Goal: Task Accomplishment & Management: Use online tool/utility

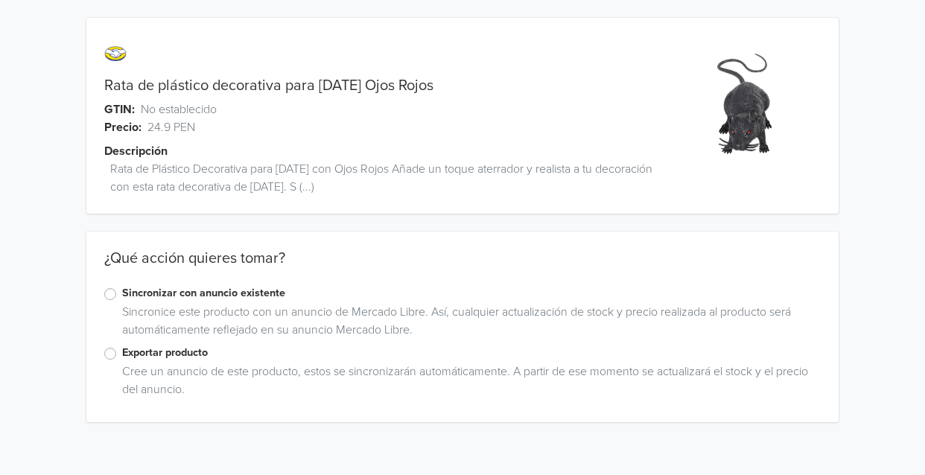
click at [122, 353] on label "Exportar producto" at bounding box center [471, 353] width 699 height 16
click at [0, 0] on input "Exportar producto" at bounding box center [0, 0] width 0 height 0
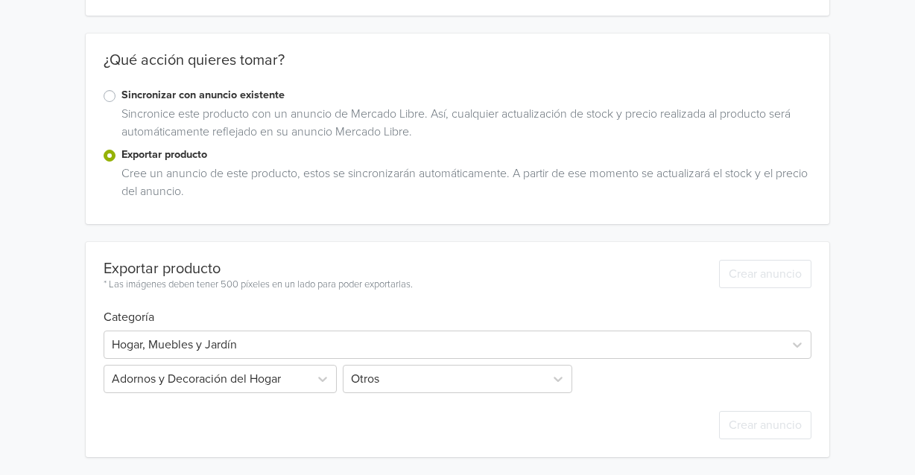
scroll to position [325, 0]
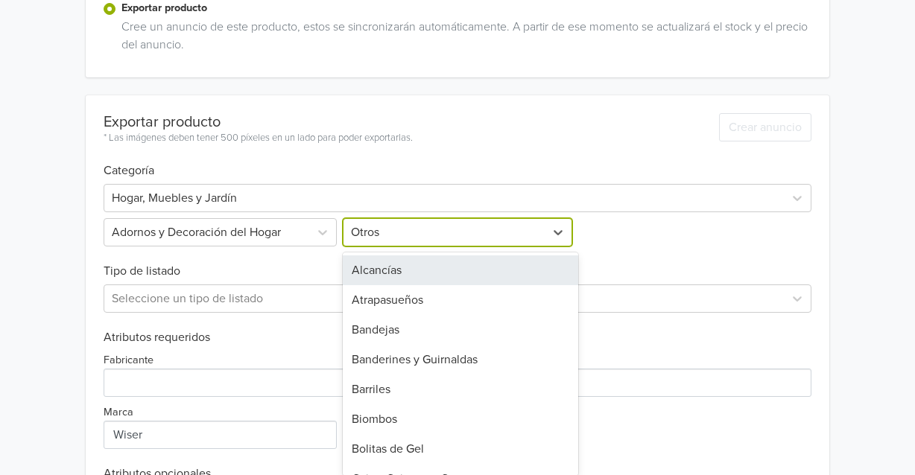
click at [405, 244] on div "Otros" at bounding box center [444, 232] width 202 height 27
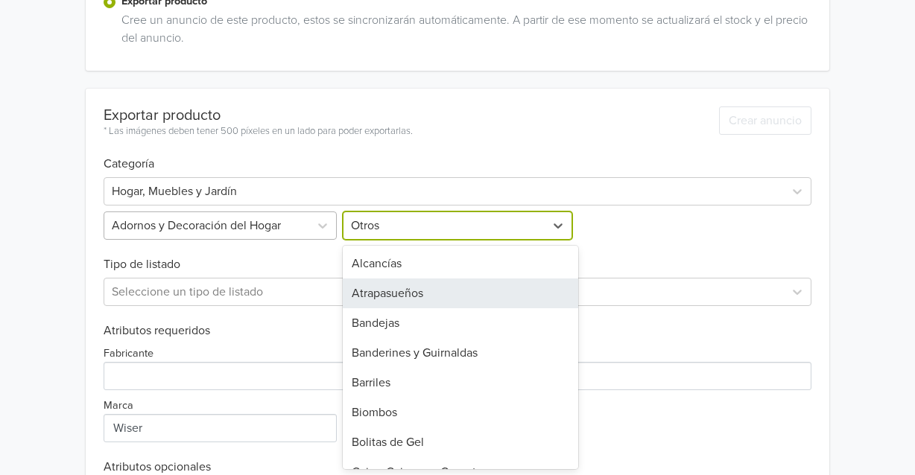
click at [212, 235] on div at bounding box center [207, 225] width 190 height 21
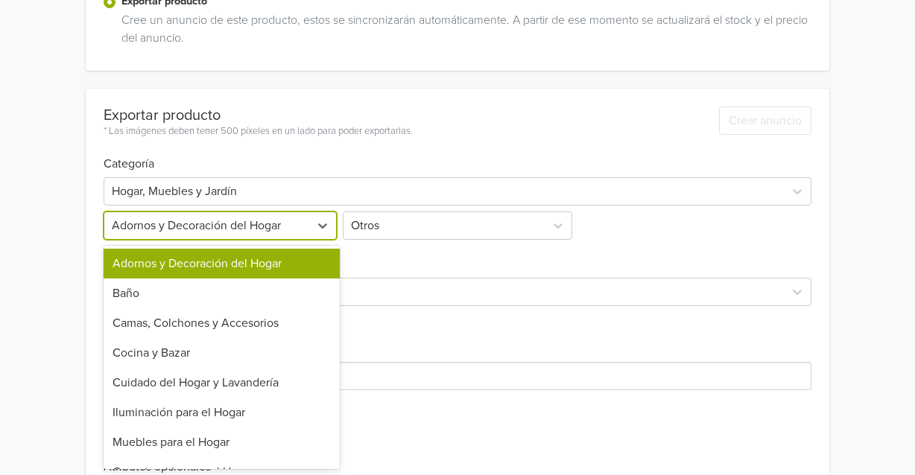
scroll to position [140, 0]
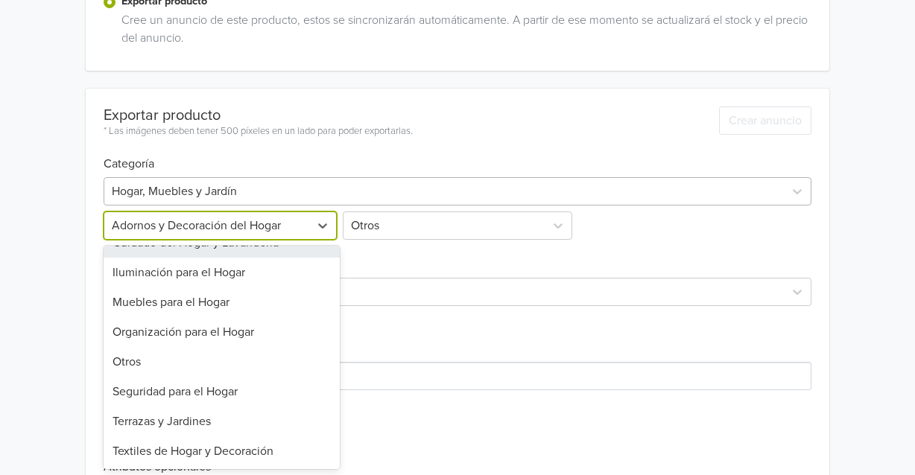
click at [195, 184] on div at bounding box center [444, 191] width 664 height 21
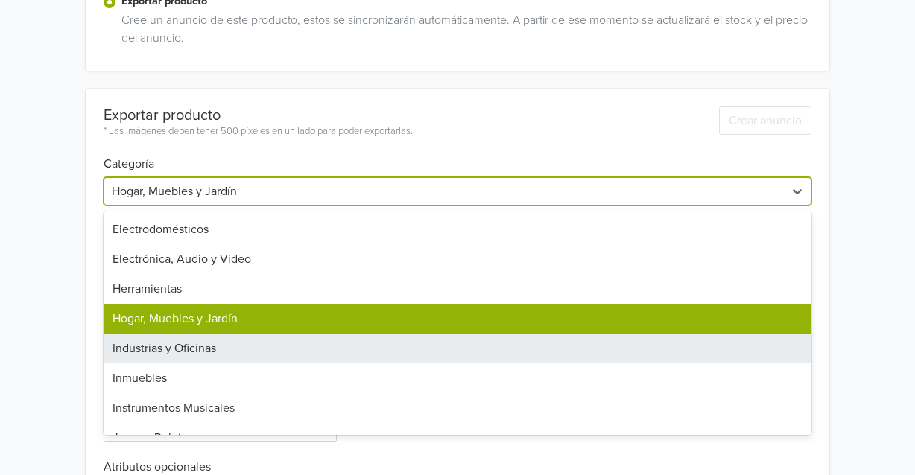
scroll to position [706, 0]
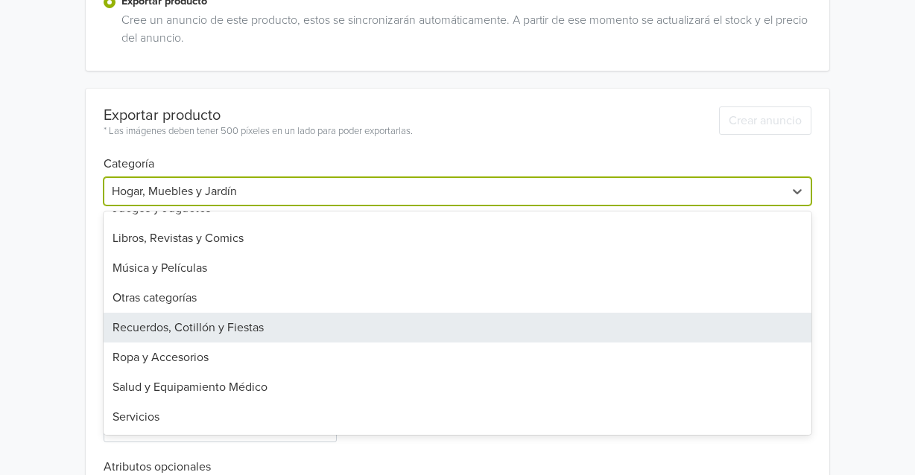
click at [229, 328] on div "Recuerdos, Cotillón y Fiestas" at bounding box center [458, 328] width 708 height 30
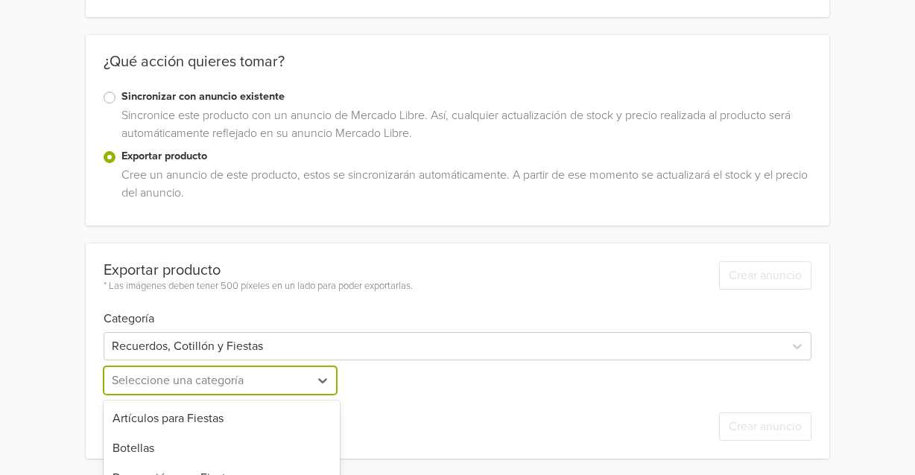
scroll to position [345, 0]
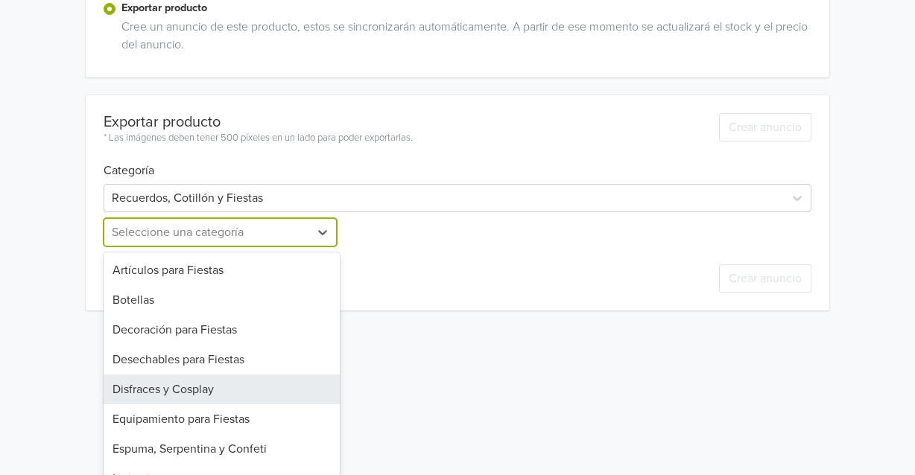
click at [226, 247] on div "13 results available. Use Up and Down to choose options, press Enter to select …" at bounding box center [222, 232] width 236 height 28
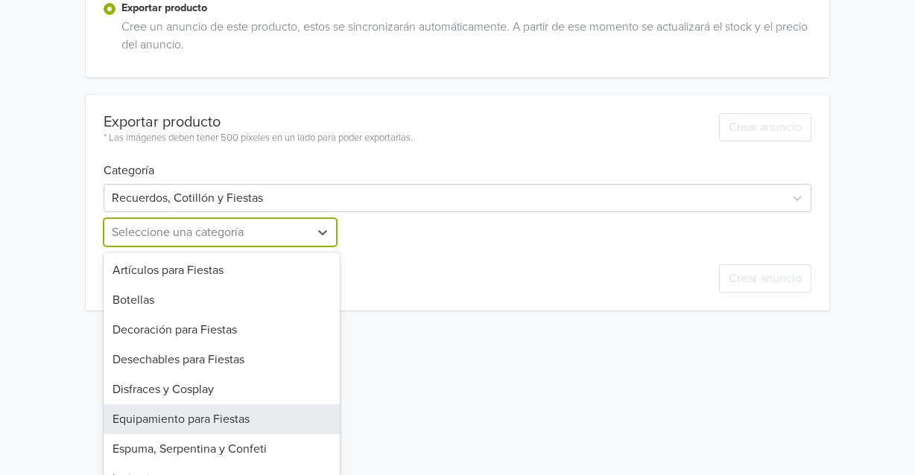
click at [222, 425] on div "Equipamiento para Fiestas" at bounding box center [222, 419] width 236 height 30
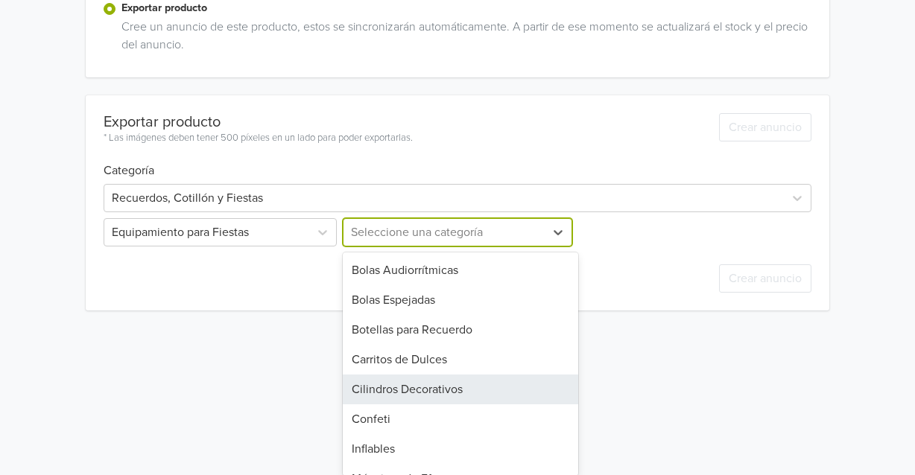
click at [390, 247] on div "11 results available. Use Up and Down to choose options, press Enter to select …" at bounding box center [458, 232] width 236 height 28
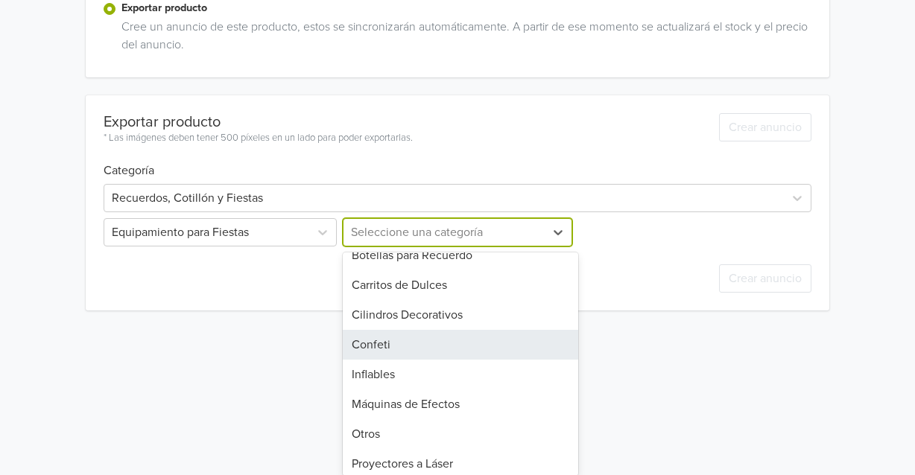
scroll to position [110, 0]
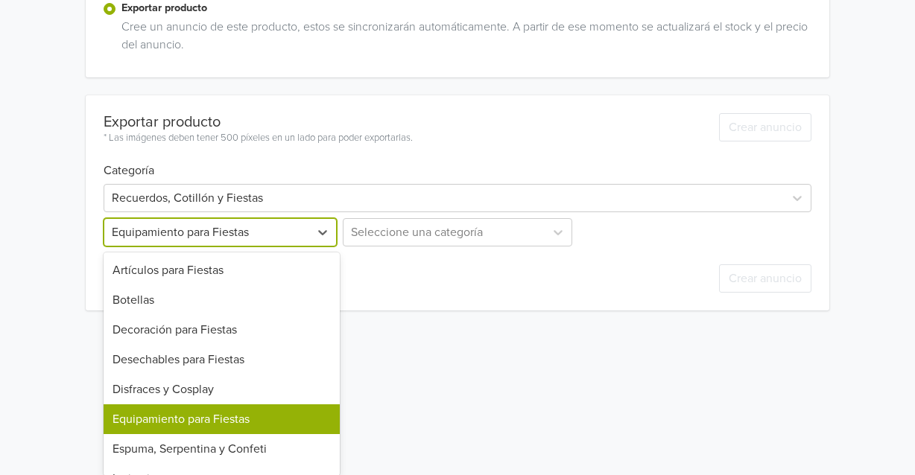
click at [229, 236] on div at bounding box center [207, 232] width 190 height 21
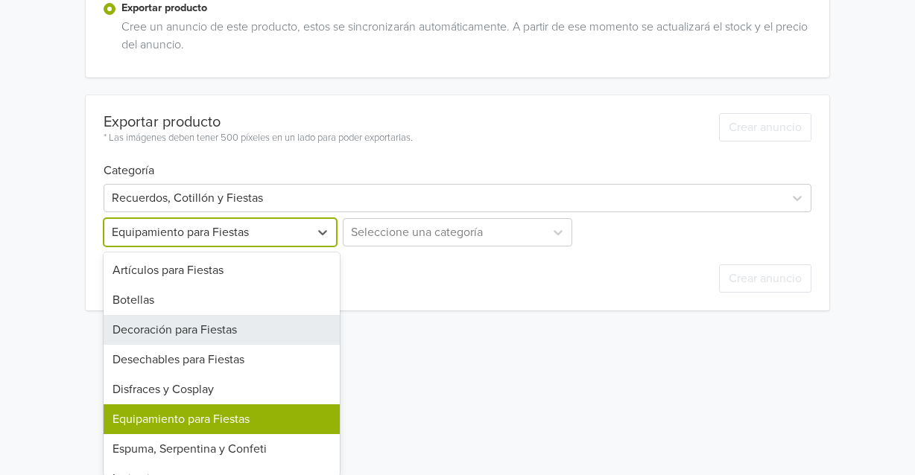
click at [226, 327] on div "Decoración para Fiestas" at bounding box center [222, 330] width 236 height 30
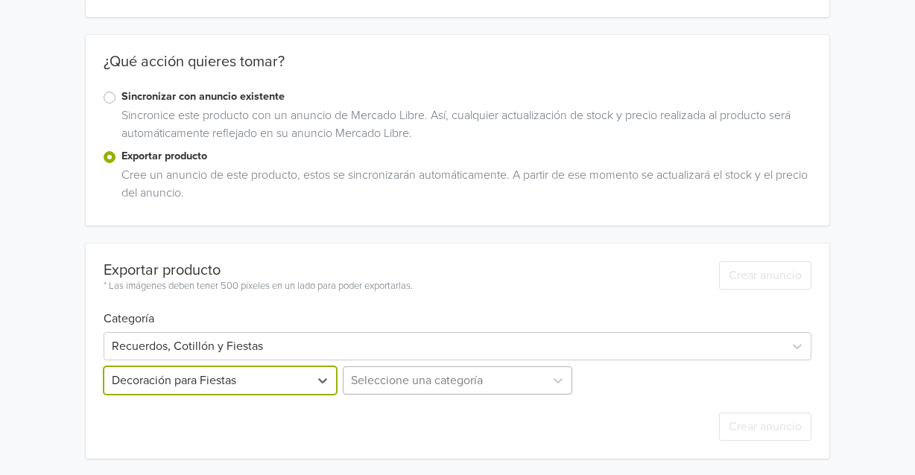
click at [398, 391] on div "Seleccione una categoría" at bounding box center [458, 380] width 236 height 28
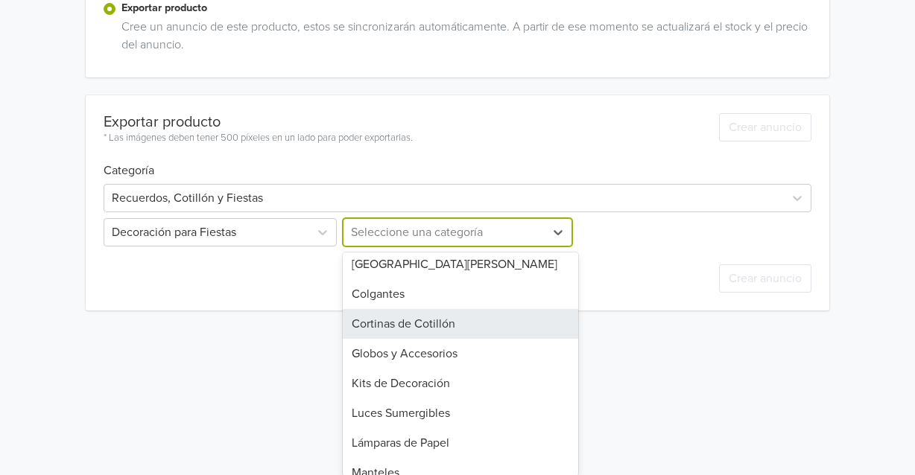
scroll to position [0, 0]
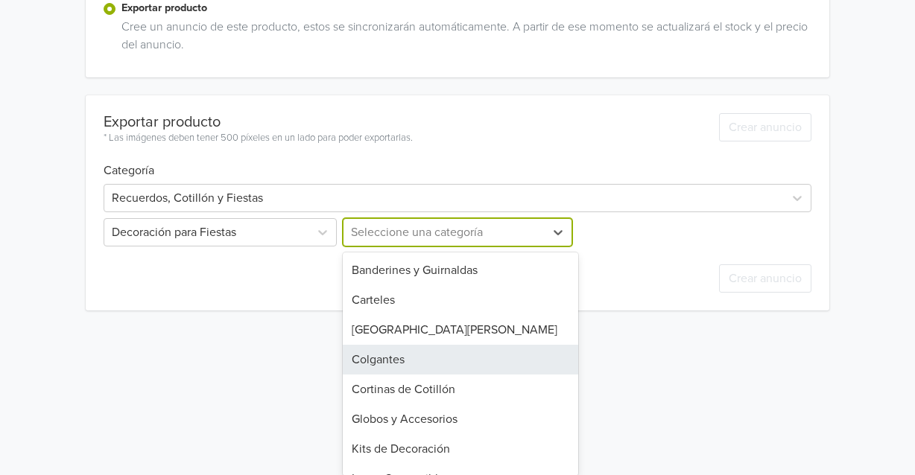
click at [401, 367] on div "Colgantes" at bounding box center [461, 360] width 236 height 30
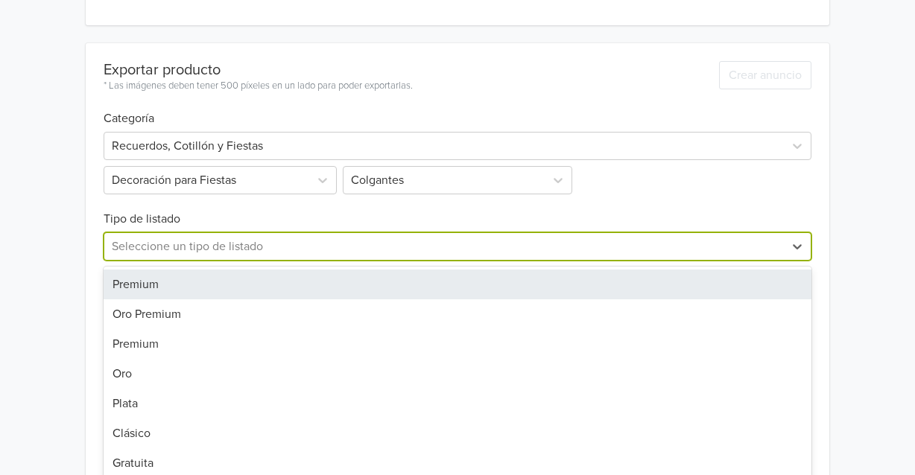
click at [285, 261] on div "7 results available. Use Up and Down to choose options, press Enter to select t…" at bounding box center [458, 246] width 708 height 28
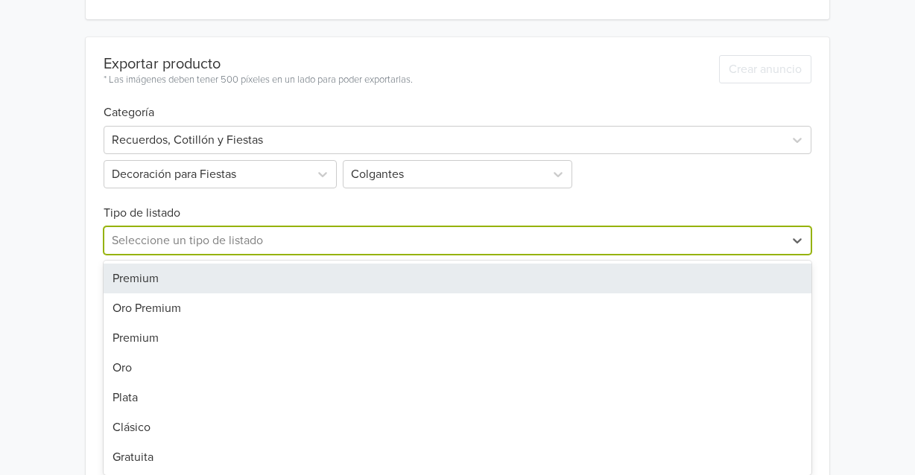
scroll to position [408, 0]
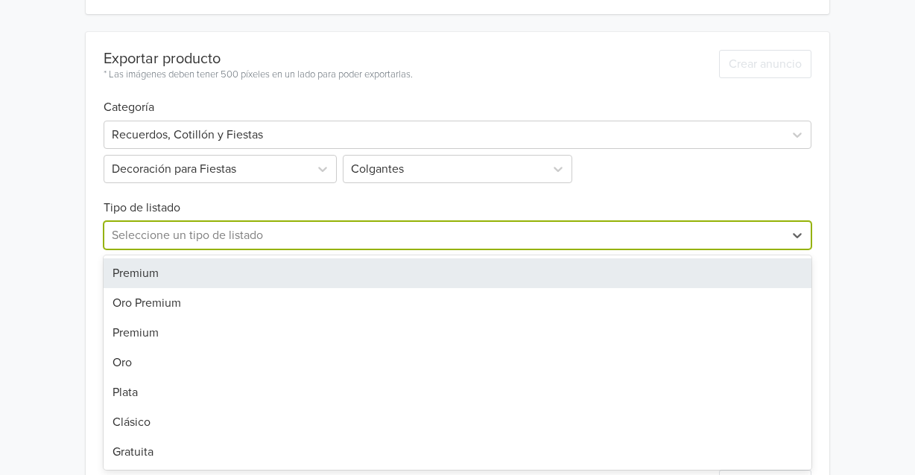
click at [203, 270] on div "Premium" at bounding box center [458, 273] width 708 height 30
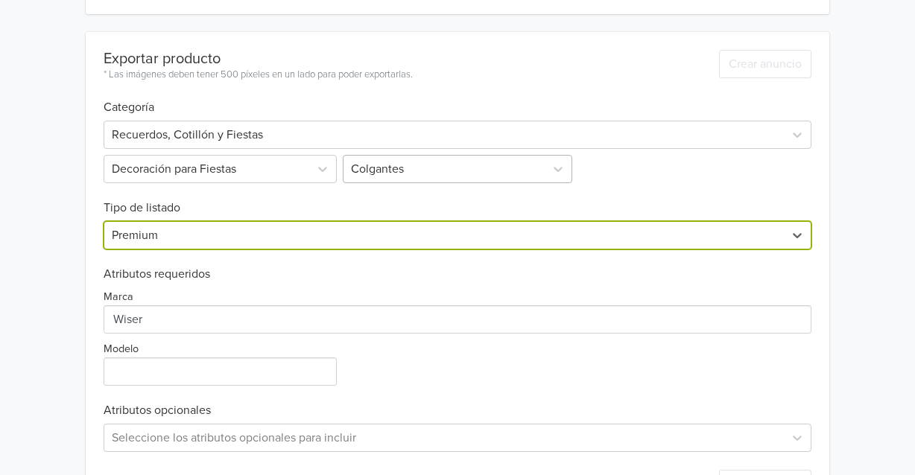
click at [395, 167] on div at bounding box center [444, 169] width 187 height 21
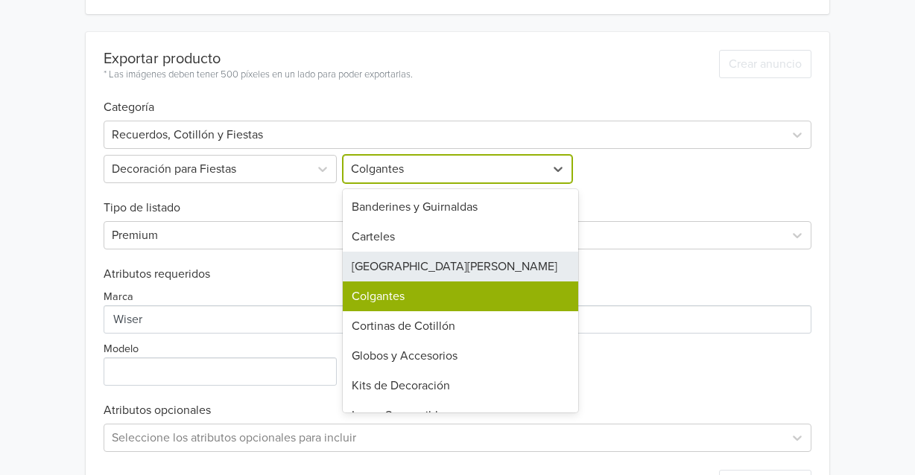
click at [453, 270] on div "[GEOGRAPHIC_DATA][PERSON_NAME]" at bounding box center [461, 267] width 236 height 30
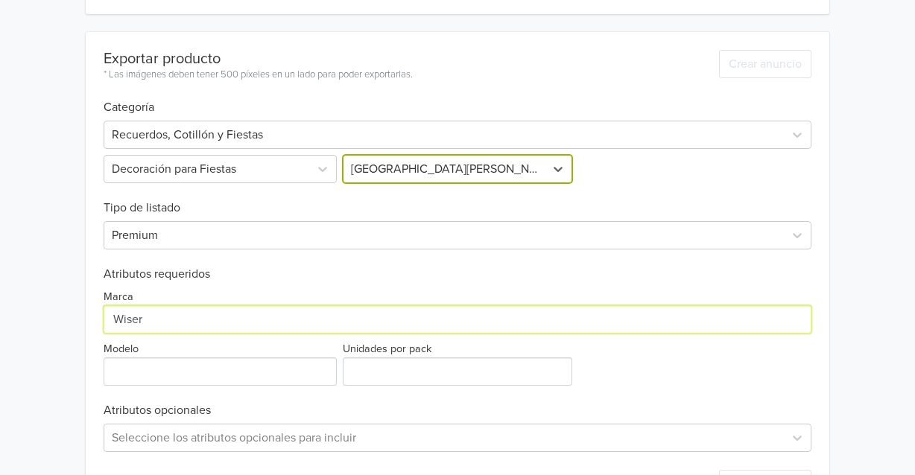
click at [188, 323] on input "Marca" at bounding box center [458, 319] width 708 height 28
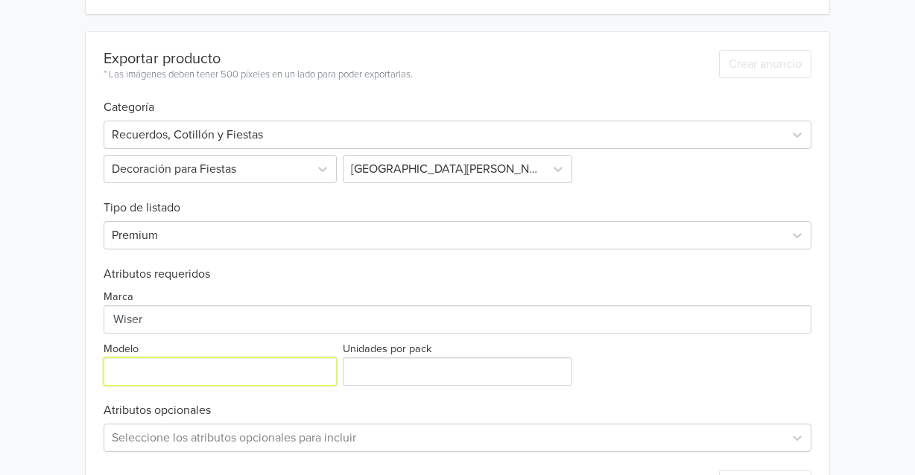
click at [182, 376] on input "Modelo" at bounding box center [220, 371] width 233 height 28
type input "r"
type input "Ratón"
click at [392, 349] on label "Unidades por pack" at bounding box center [387, 349] width 89 height 16
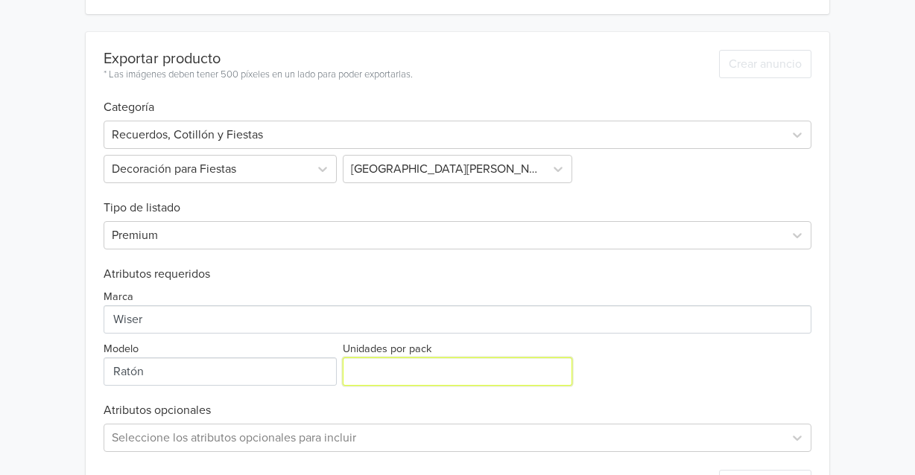
click at [392, 357] on input "Unidades por pack" at bounding box center [458, 371] width 230 height 28
click at [387, 369] on input "Unidades por pack" at bounding box center [458, 371] width 230 height 28
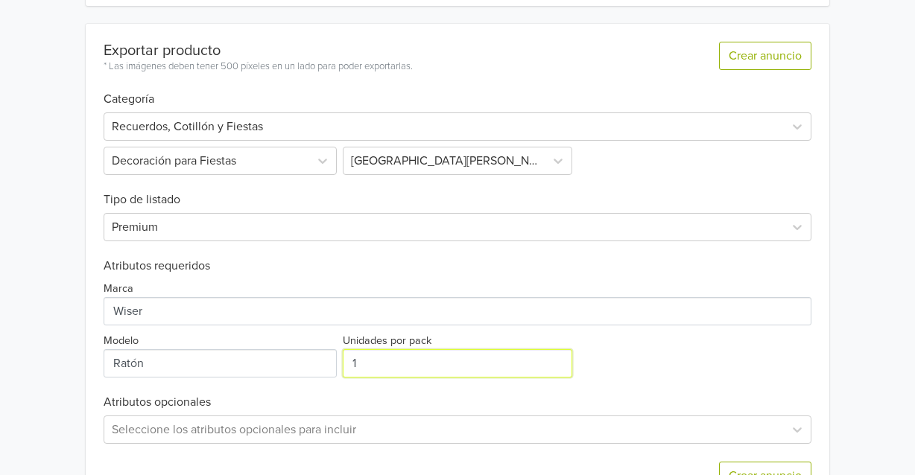
scroll to position [466, 0]
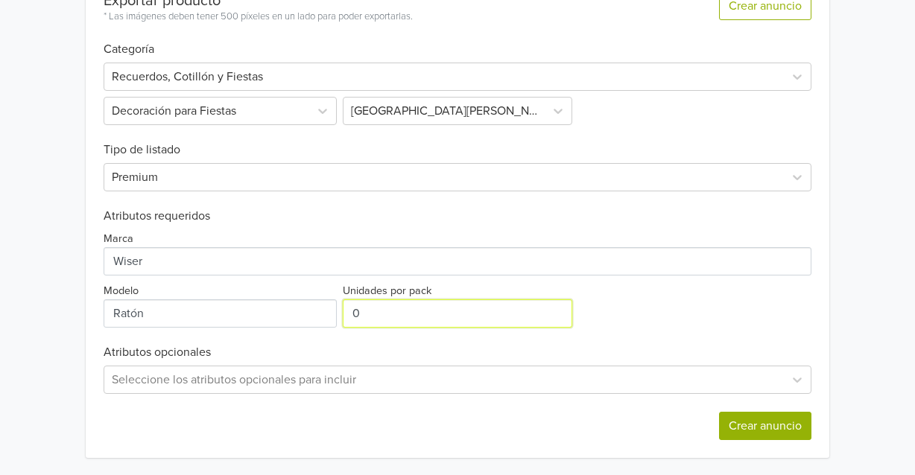
type input "0"
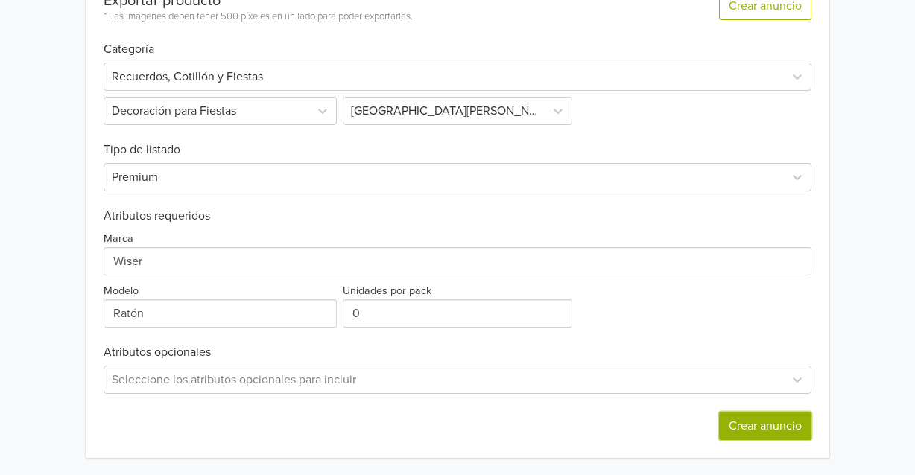
click at [777, 417] on button "Crear anuncio" at bounding box center [765, 426] width 92 height 28
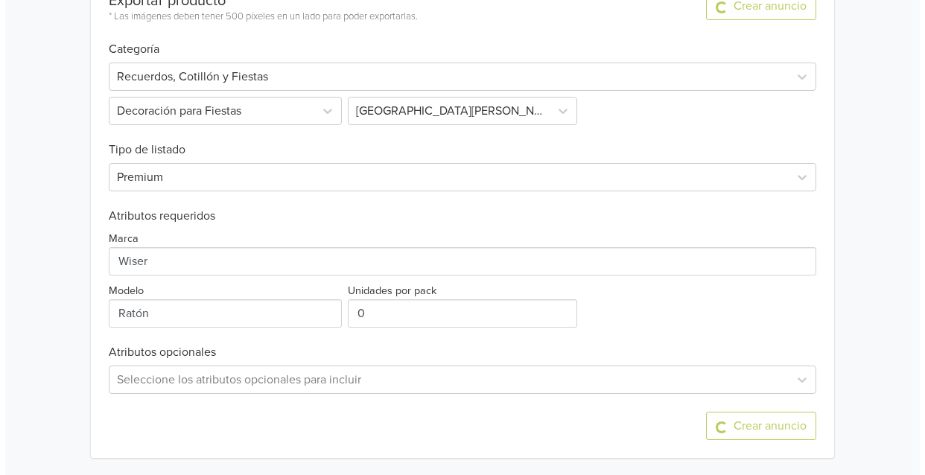
scroll to position [0, 0]
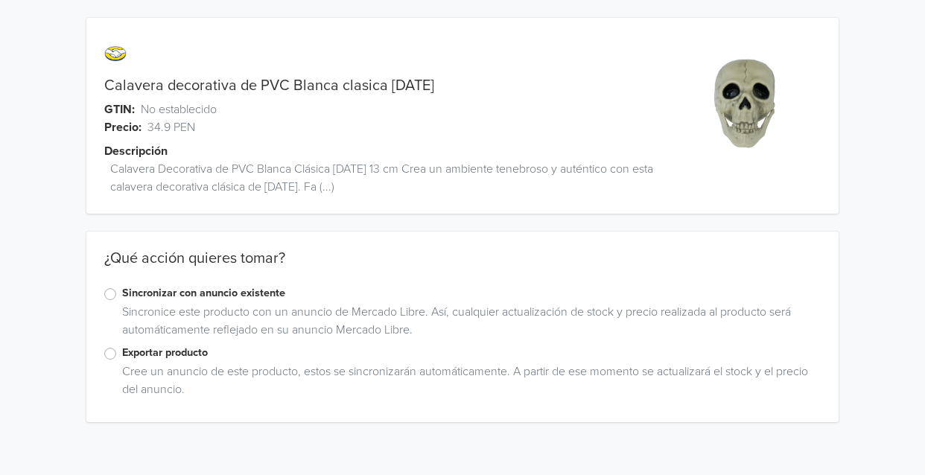
click at [117, 349] on div "Exportar producto" at bounding box center [462, 354] width 716 height 18
click at [122, 354] on label "Exportar producto" at bounding box center [471, 353] width 699 height 16
click at [0, 0] on input "Exportar producto" at bounding box center [0, 0] width 0 height 0
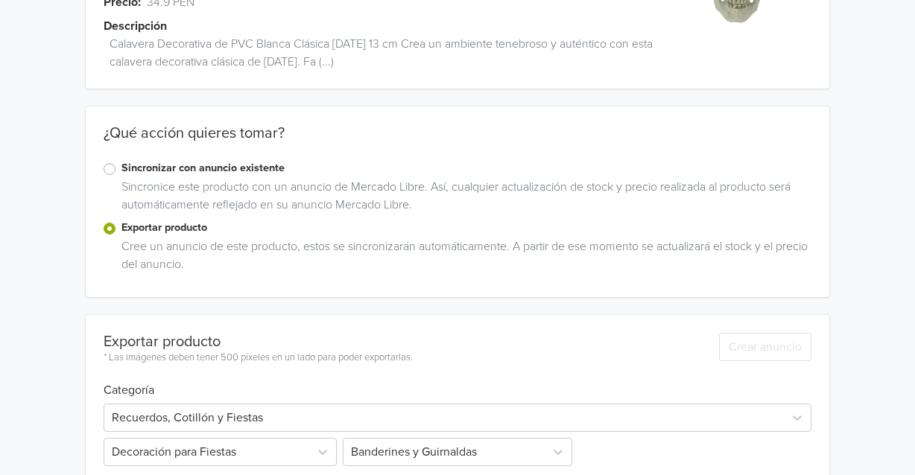
scroll to position [335, 0]
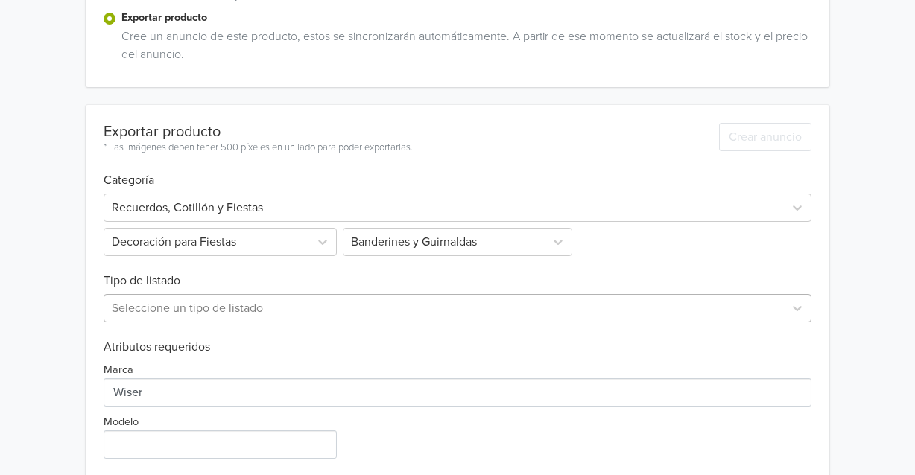
click at [347, 315] on div "Seleccione un tipo de listado" at bounding box center [458, 308] width 708 height 28
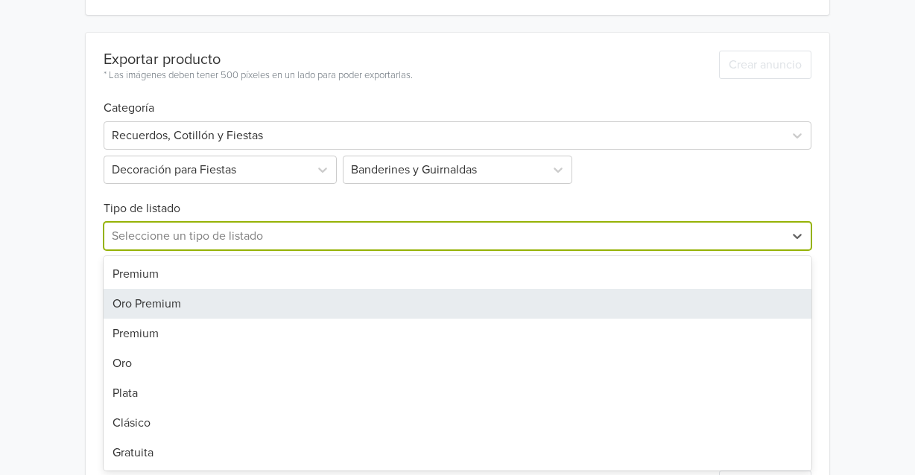
scroll to position [408, 0]
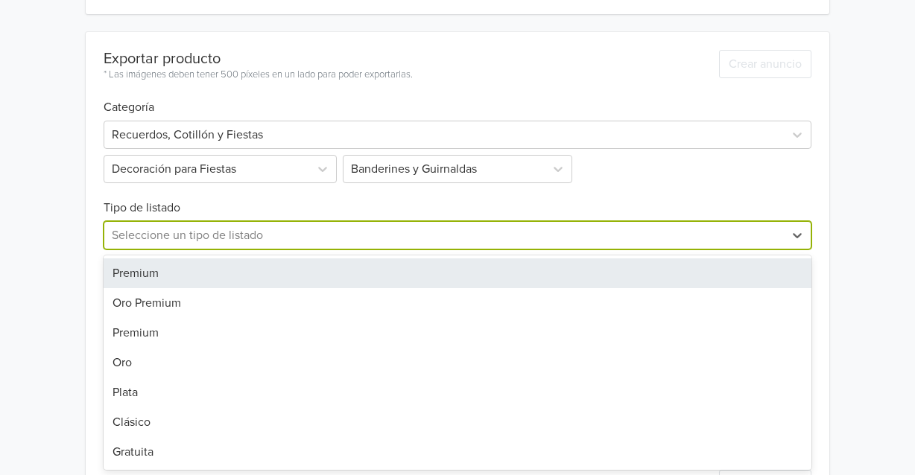
click at [212, 272] on div "Premium" at bounding box center [458, 273] width 708 height 30
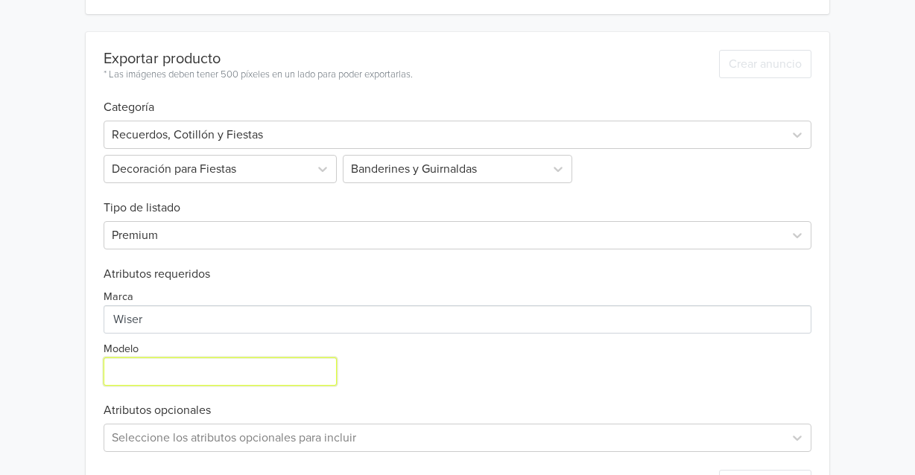
click at [223, 378] on input "Modelo" at bounding box center [220, 371] width 233 height 28
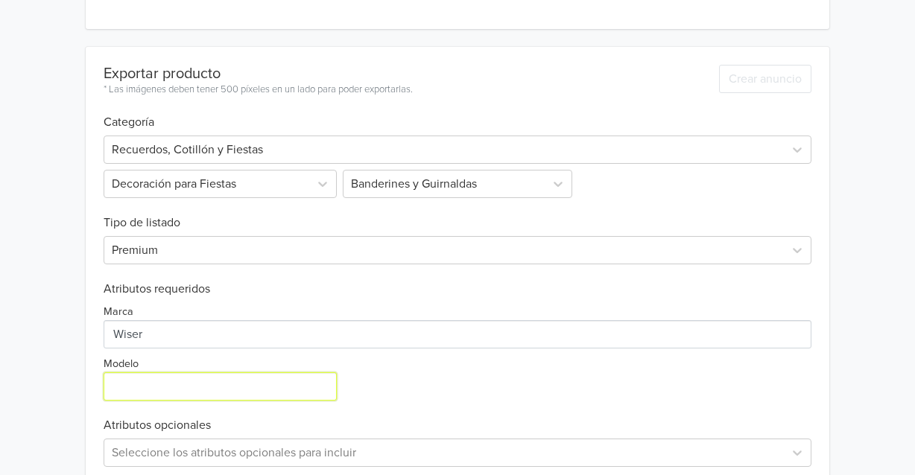
scroll to position [466, 0]
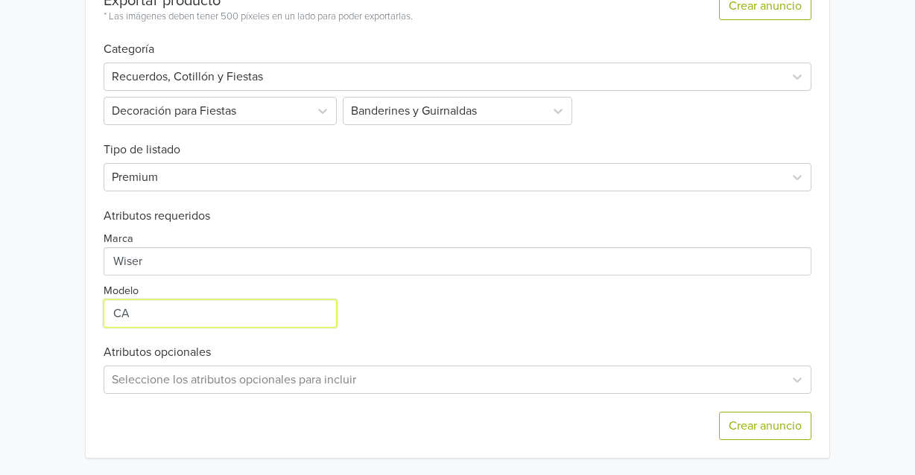
type input "C"
type input "Esqueleto"
drag, startPoint x: 759, startPoint y: 461, endPoint x: 760, endPoint y: 452, distance: 9.0
click at [760, 460] on div "Calavera decorativa de PVC Blanca clasica [DATE] GTIN: No establecido Precio: 3…" at bounding box center [457, 5] width 892 height 942
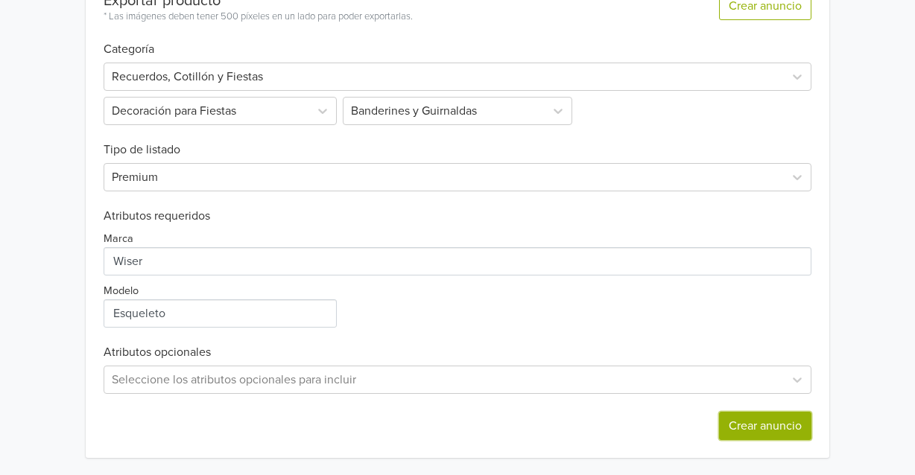
click at [757, 432] on button "Crear anuncio" at bounding box center [765, 426] width 92 height 28
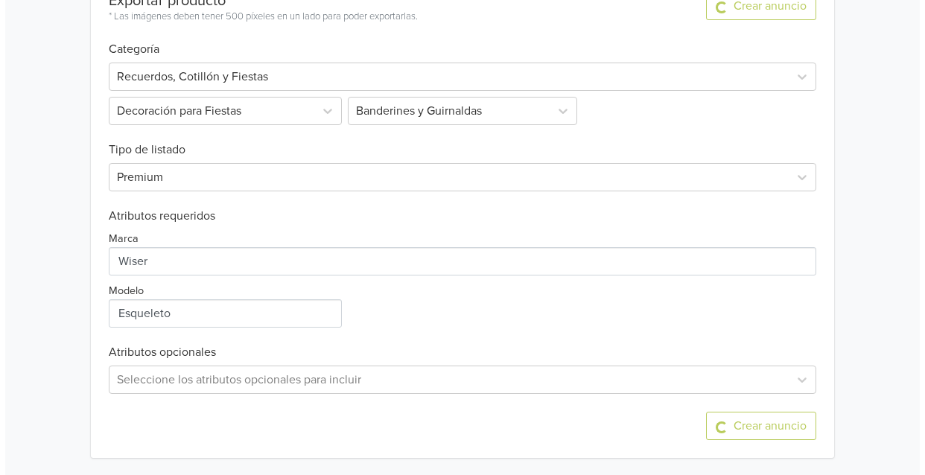
scroll to position [0, 0]
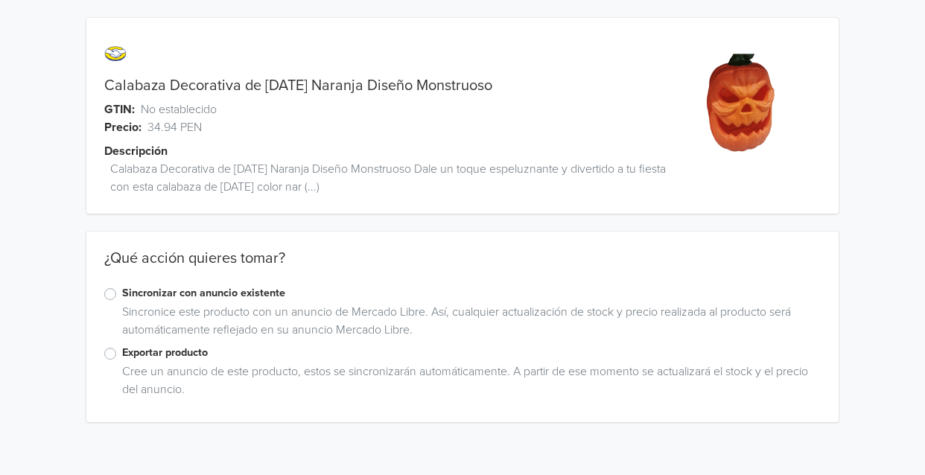
click at [122, 356] on label "Exportar producto" at bounding box center [471, 353] width 699 height 16
click at [0, 0] on input "Exportar producto" at bounding box center [0, 0] width 0 height 0
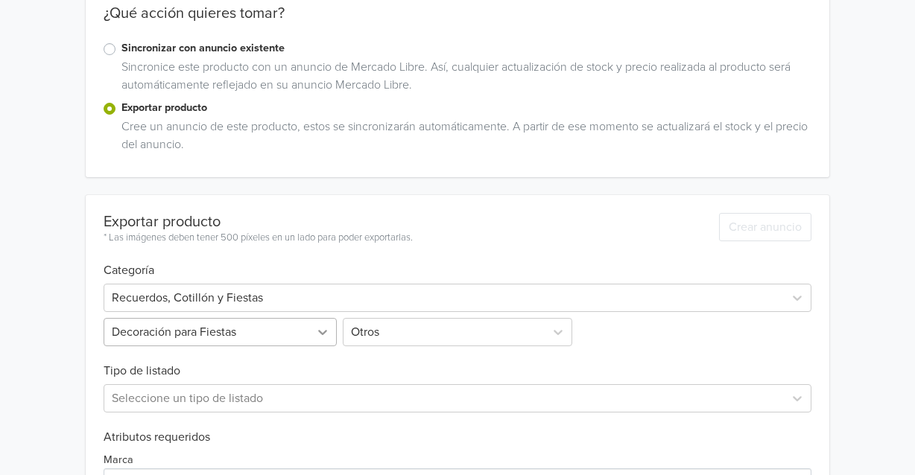
scroll to position [447, 0]
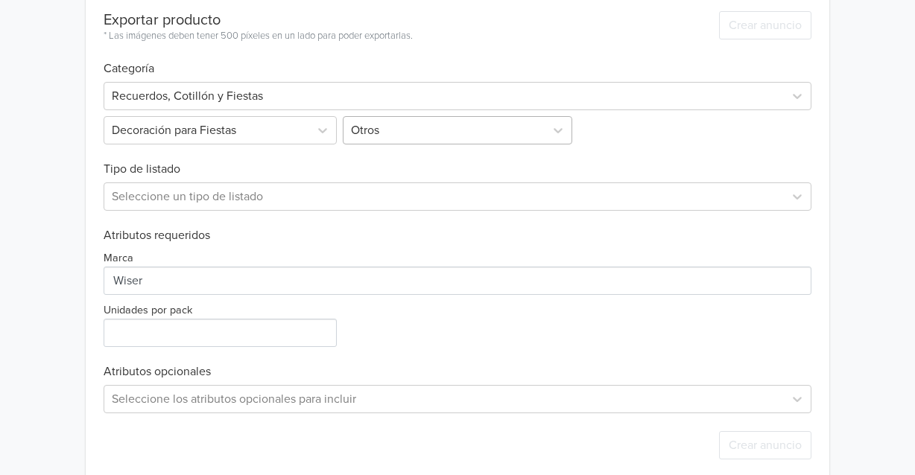
click at [372, 127] on div at bounding box center [444, 130] width 187 height 21
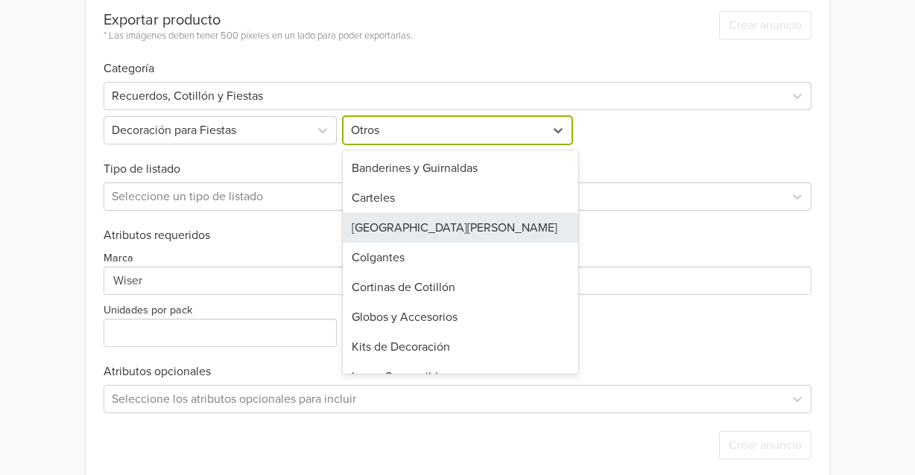
click at [398, 233] on div "[GEOGRAPHIC_DATA][PERSON_NAME]" at bounding box center [461, 228] width 236 height 30
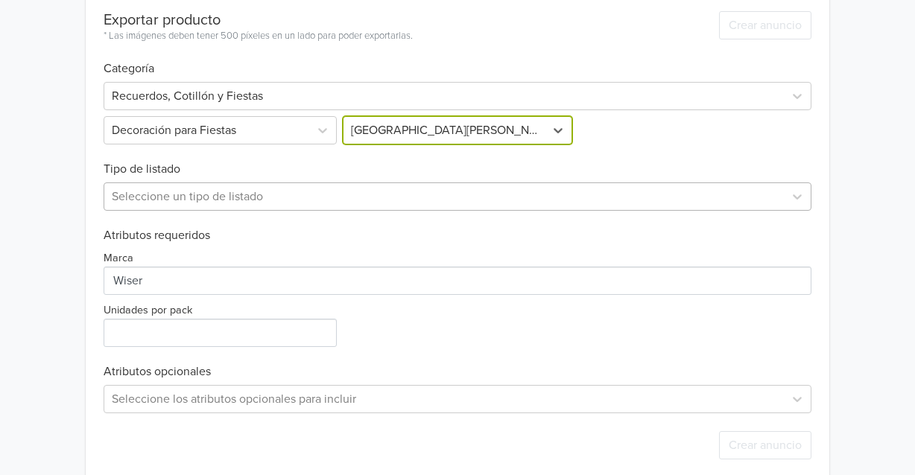
click at [259, 196] on div at bounding box center [444, 196] width 664 height 21
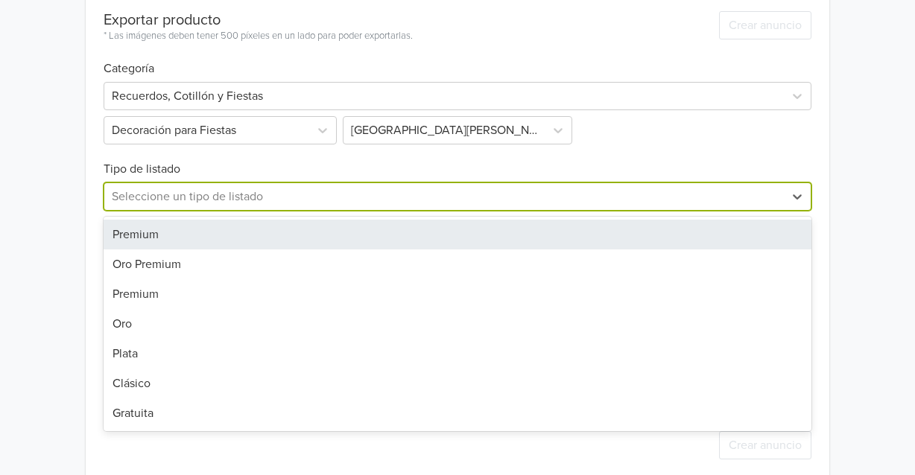
click at [208, 235] on div "Premium" at bounding box center [458, 235] width 708 height 30
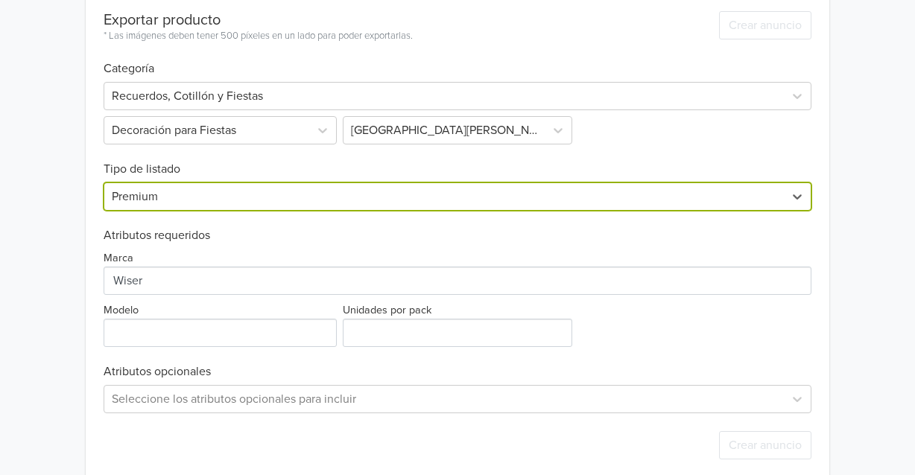
scroll to position [466, 0]
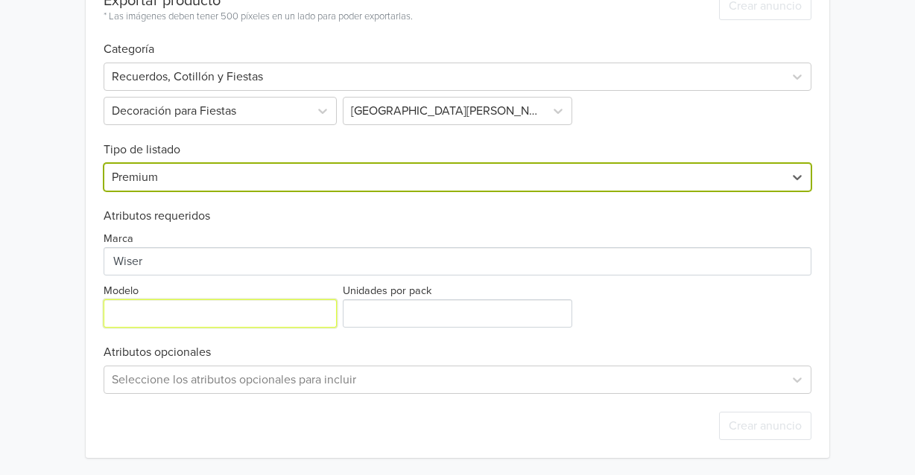
click at [171, 300] on input "Modelo" at bounding box center [220, 313] width 233 height 28
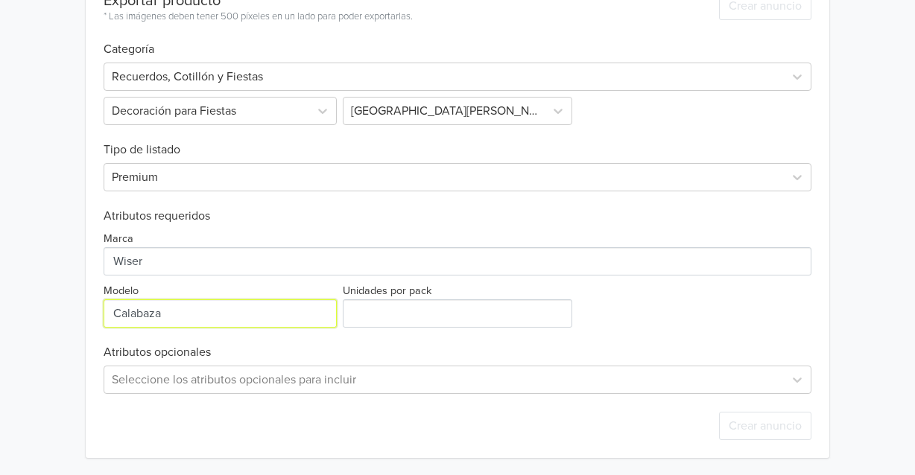
type input "Calabaza"
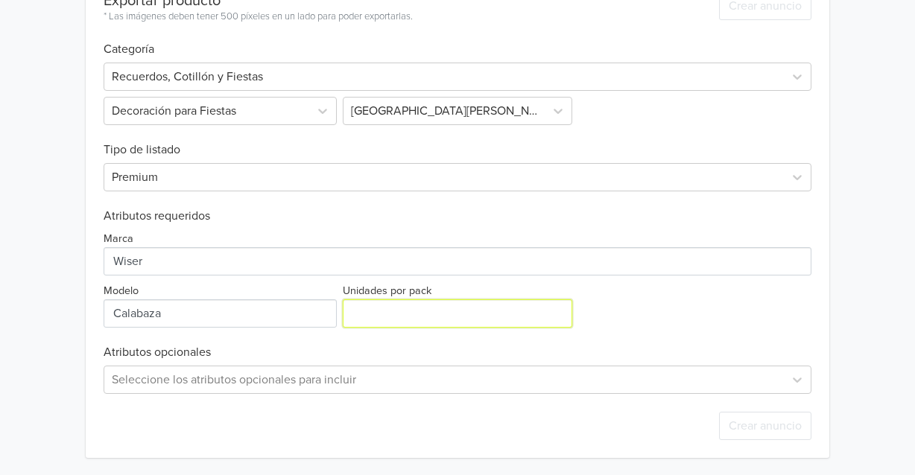
click at [448, 309] on input "Unidades por pack" at bounding box center [458, 313] width 230 height 28
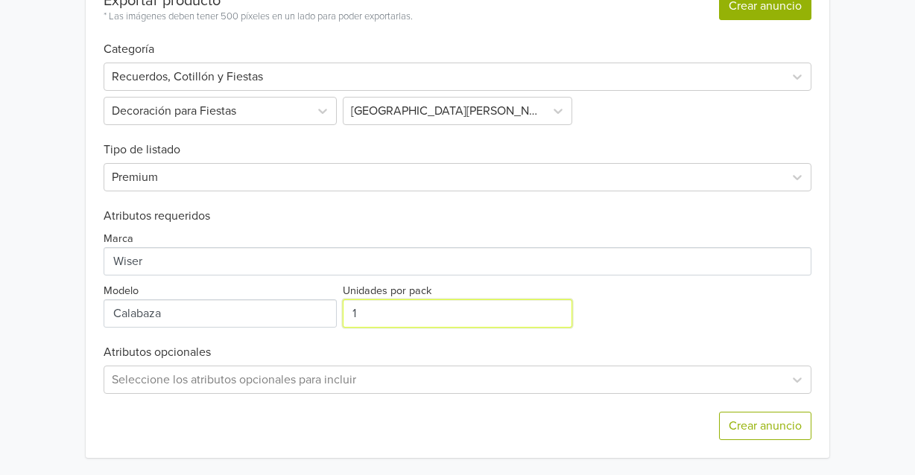
type input "1"
click at [778, 14] on button "Crear anuncio" at bounding box center [765, 6] width 92 height 28
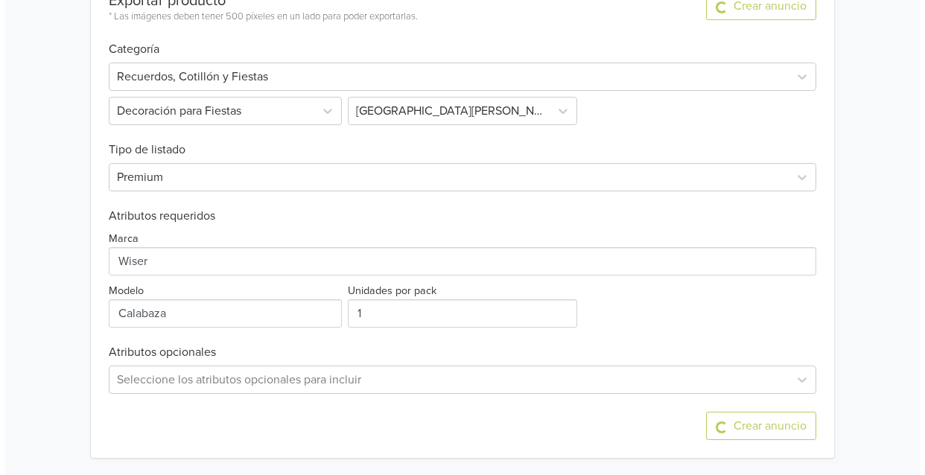
scroll to position [0, 0]
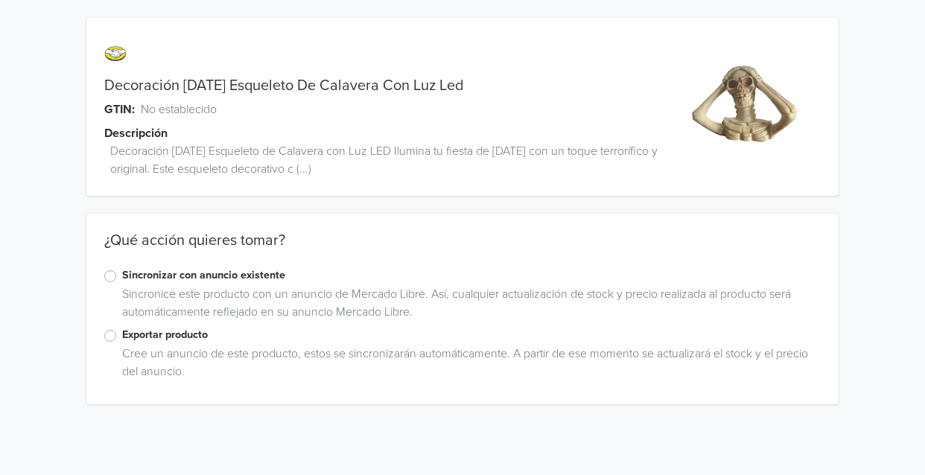
click at [122, 340] on label "Exportar producto" at bounding box center [471, 335] width 699 height 16
click at [0, 0] on input "Exportar producto" at bounding box center [0, 0] width 0 height 0
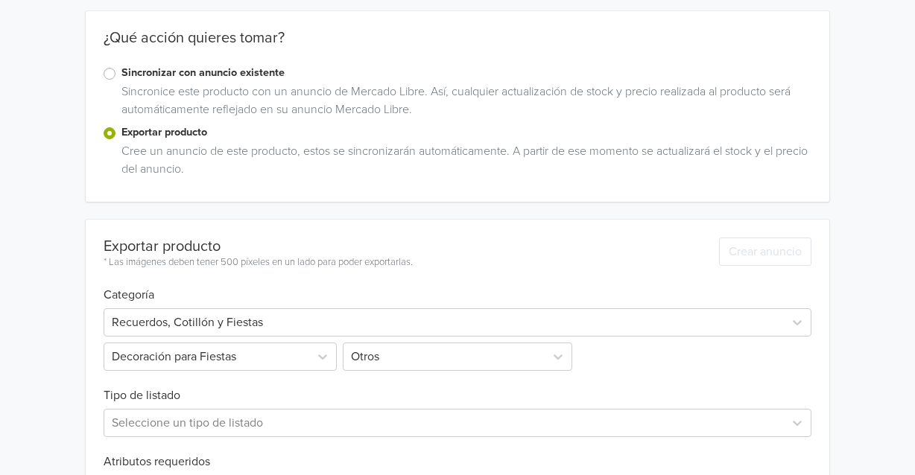
scroll to position [352, 0]
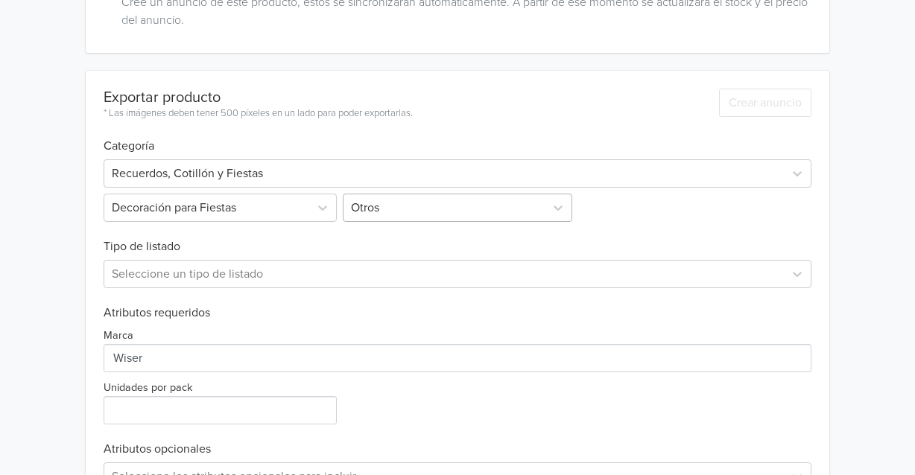
click at [408, 209] on div at bounding box center [444, 207] width 187 height 21
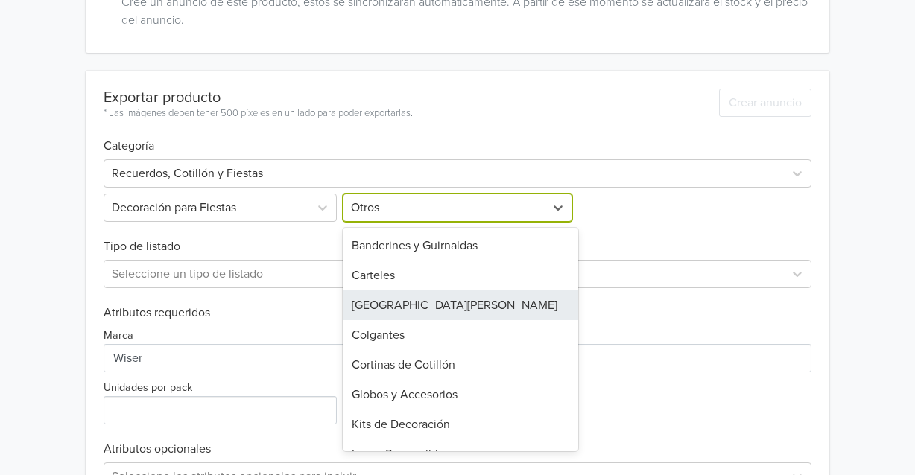
click at [404, 312] on div "[GEOGRAPHIC_DATA][PERSON_NAME]" at bounding box center [461, 305] width 236 height 30
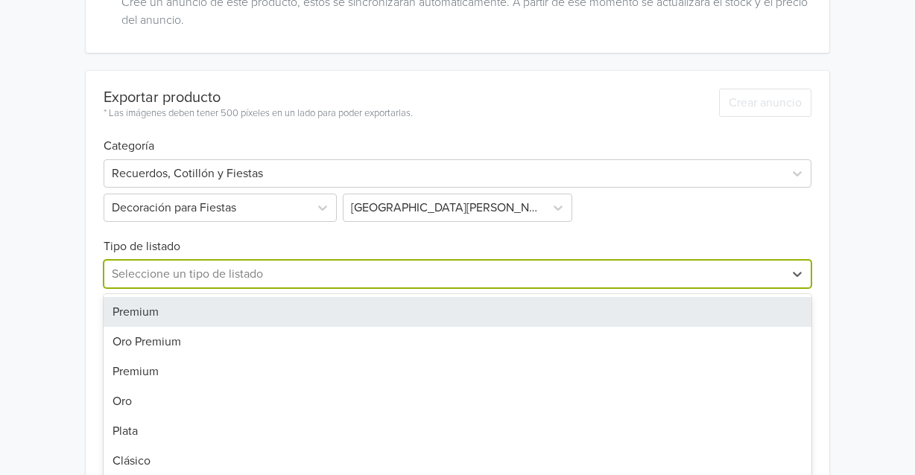
click at [261, 270] on div "7 results available. Use Up and Down to choose options, press Enter to select t…" at bounding box center [458, 274] width 708 height 28
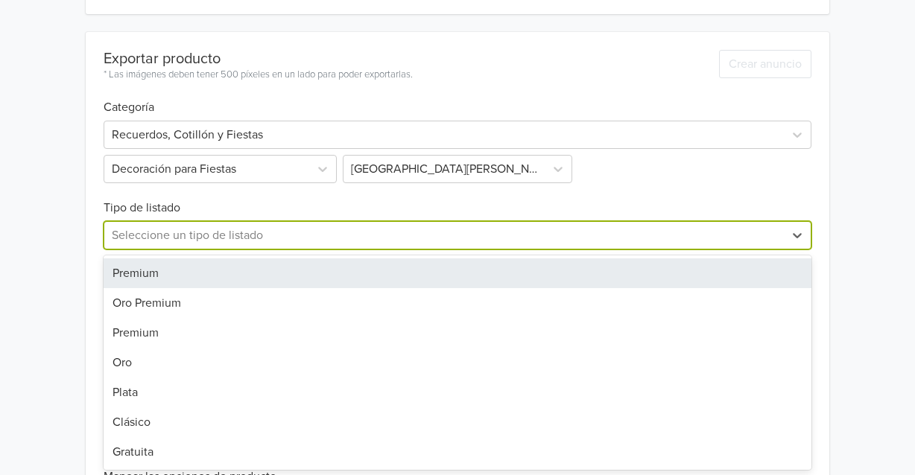
click at [214, 280] on div "Premium" at bounding box center [458, 273] width 708 height 30
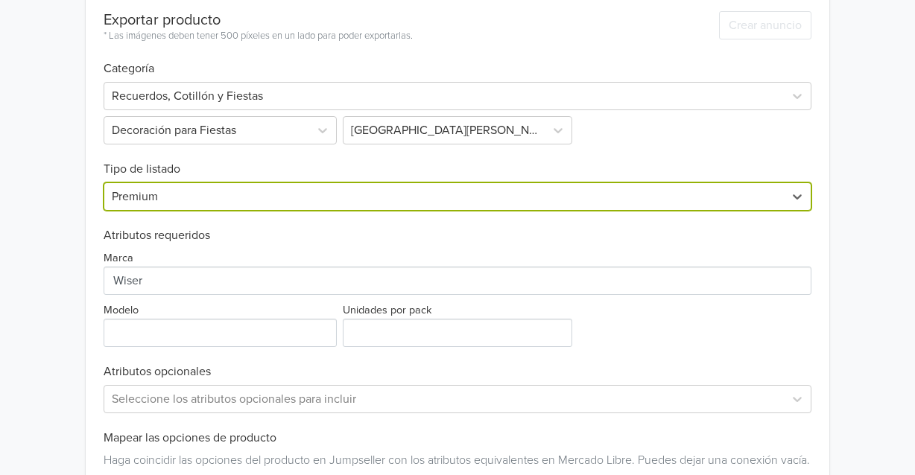
scroll to position [465, 0]
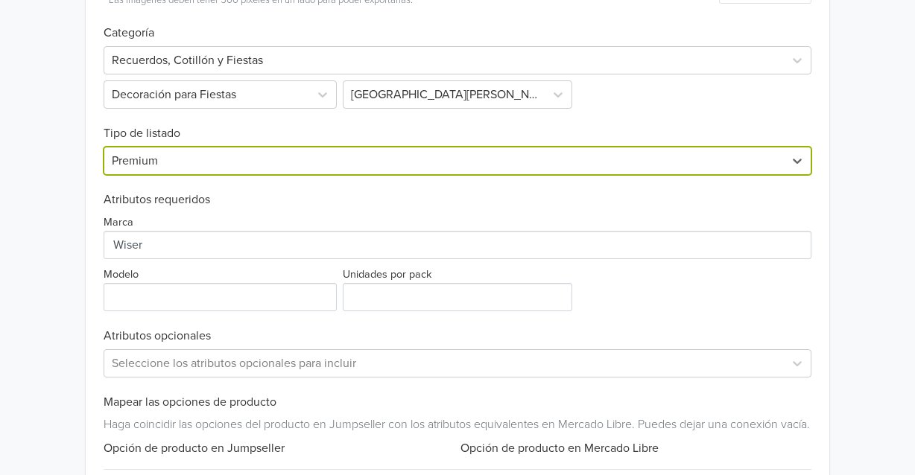
click at [197, 320] on div "Exportar producto * Las imágenes deben tener 500 píxeles en un lado para poder …" at bounding box center [458, 278] width 708 height 641
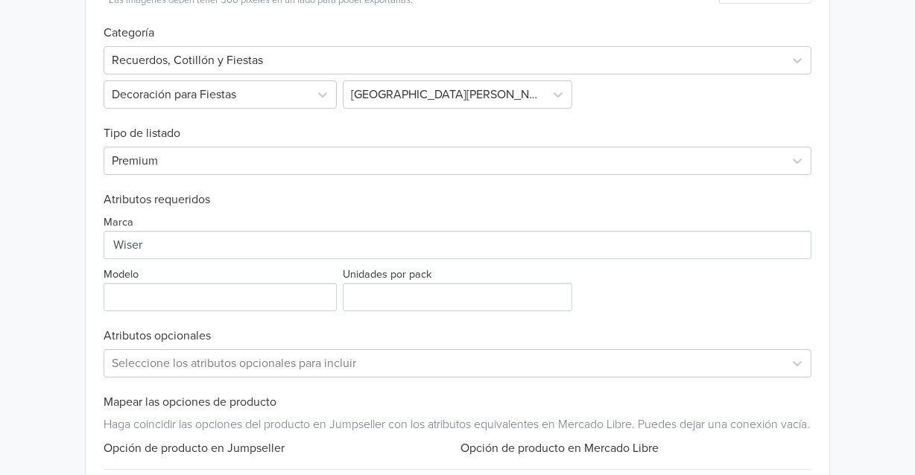
click at [196, 314] on div "Exportar producto * Las imágenes deben tener 500 píxeles en un lado para poder …" at bounding box center [458, 278] width 708 height 641
click at [196, 298] on input "Modelo" at bounding box center [220, 297] width 233 height 28
type input "Esqueleto"
click at [417, 299] on input "Unidades por pack" at bounding box center [458, 297] width 230 height 28
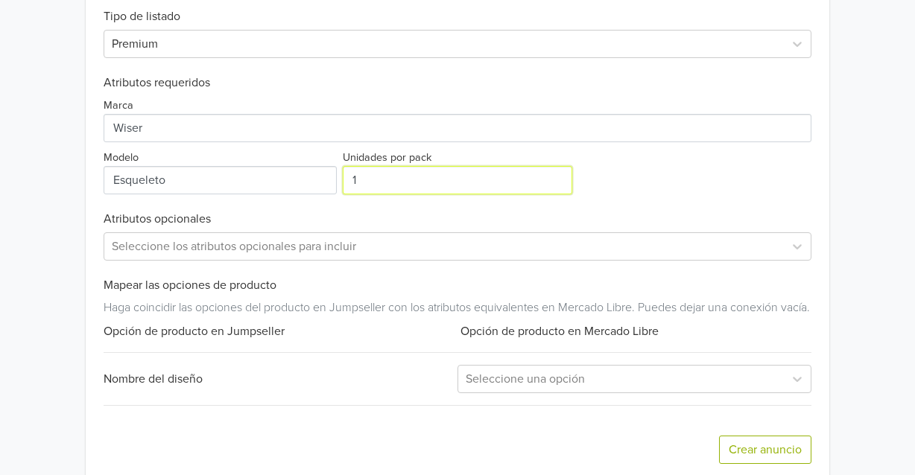
scroll to position [623, 0]
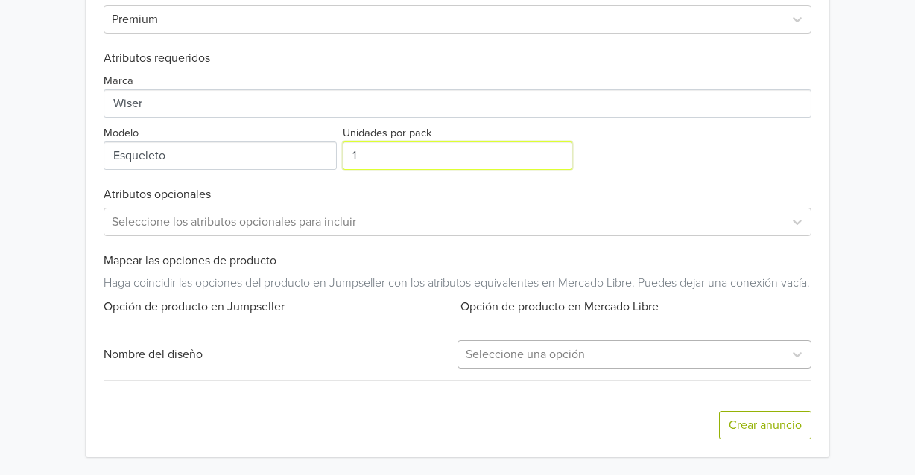
type input "1"
click at [495, 364] on div at bounding box center [620, 354] width 311 height 21
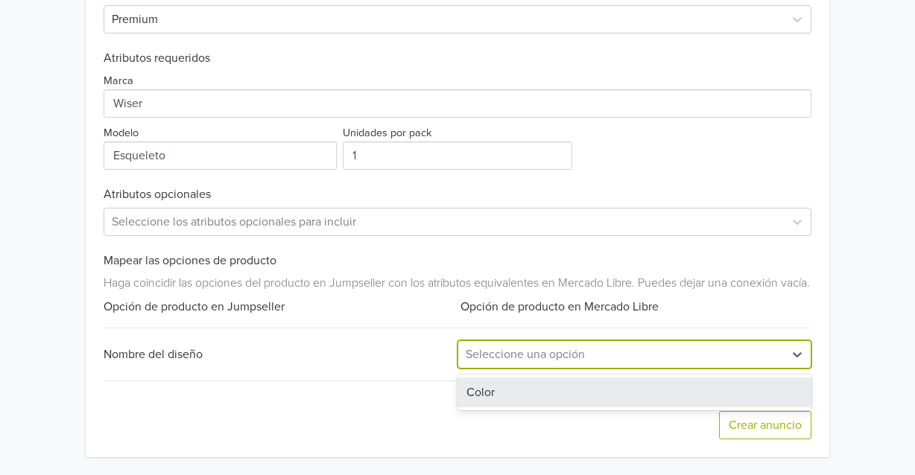
click at [498, 387] on div "Color" at bounding box center [634, 393] width 354 height 30
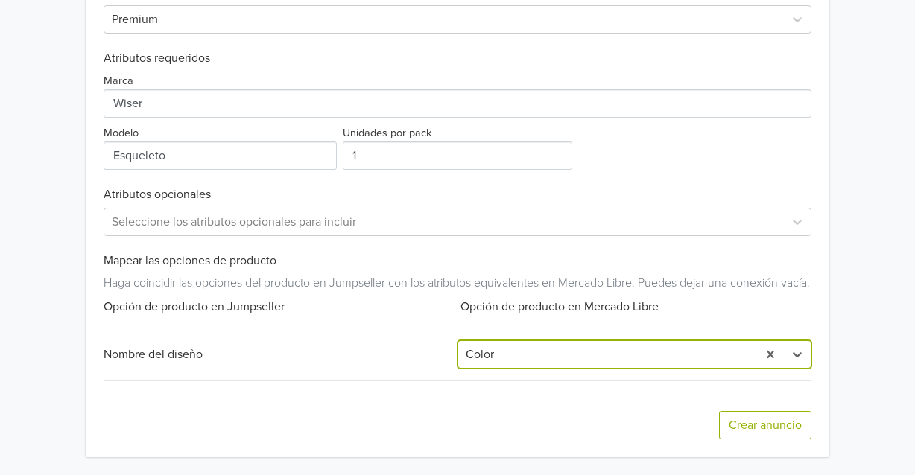
click at [508, 358] on div at bounding box center [607, 354] width 284 height 21
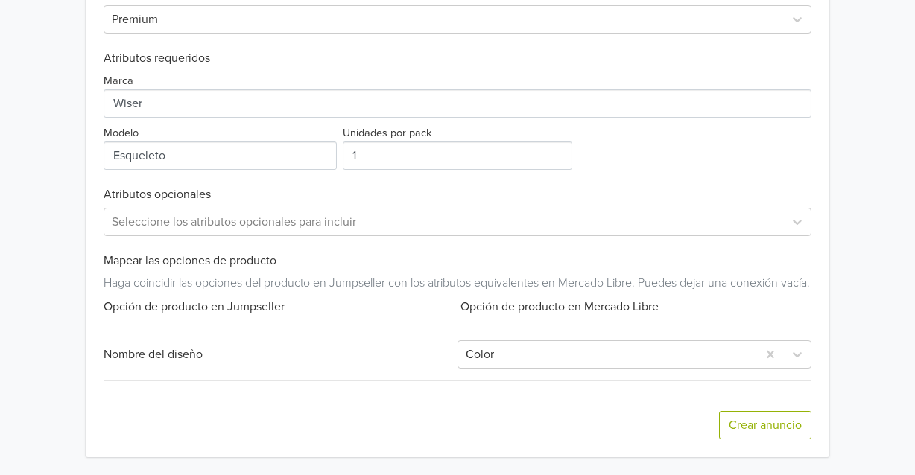
click at [492, 315] on div "Opción de producto en Mercado Libre" at bounding box center [634, 307] width 354 height 18
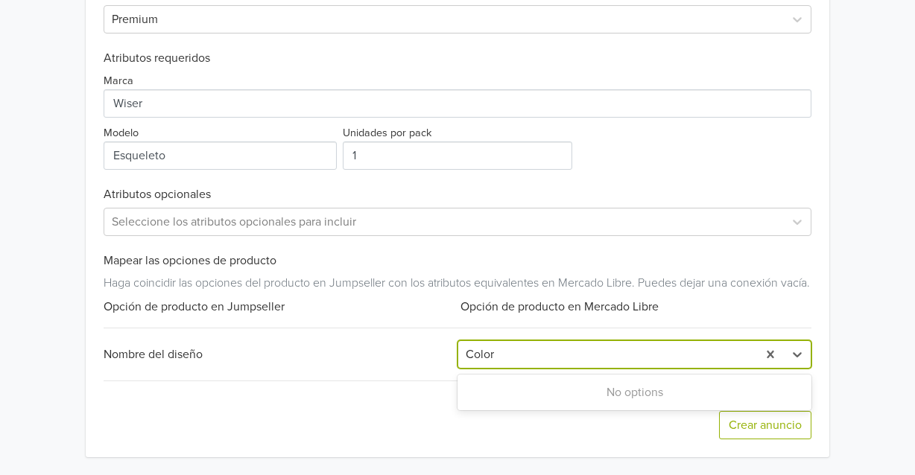
click at [491, 364] on div at bounding box center [607, 354] width 284 height 21
click at [560, 396] on div "No options" at bounding box center [634, 393] width 354 height 30
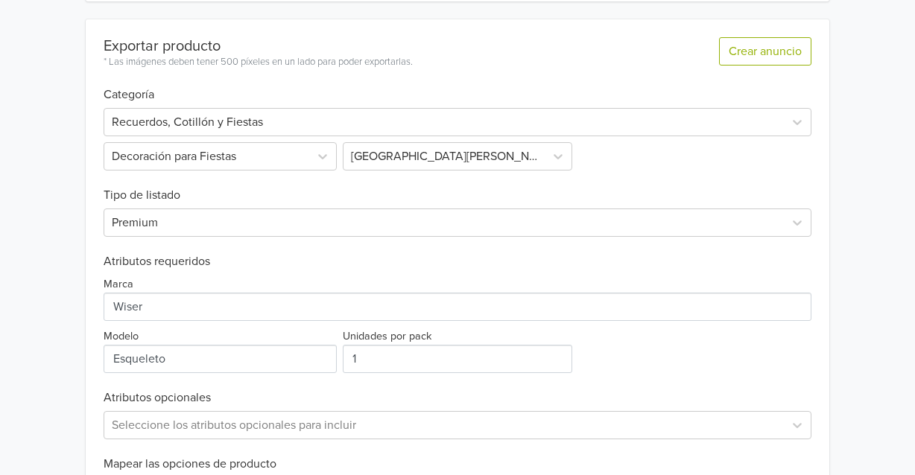
scroll to position [400, 0]
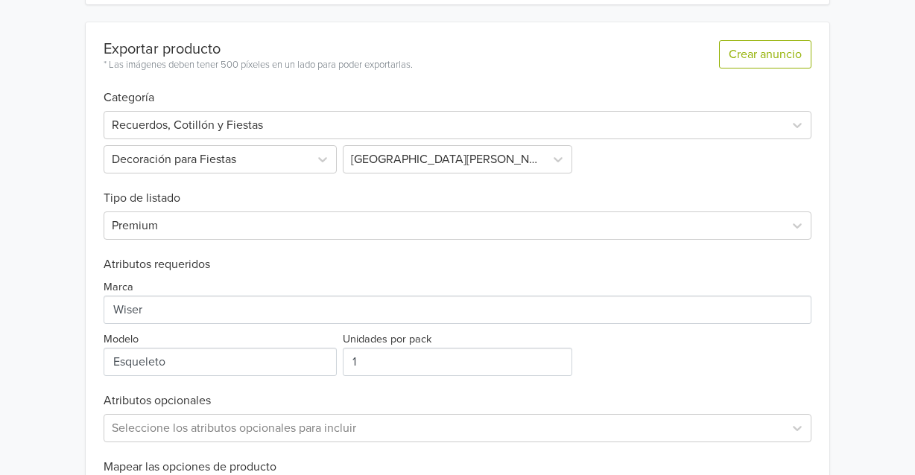
click at [731, 38] on div "Crear anuncio" at bounding box center [765, 47] width 92 height 51
click at [731, 45] on button "Crear anuncio" at bounding box center [765, 54] width 92 height 28
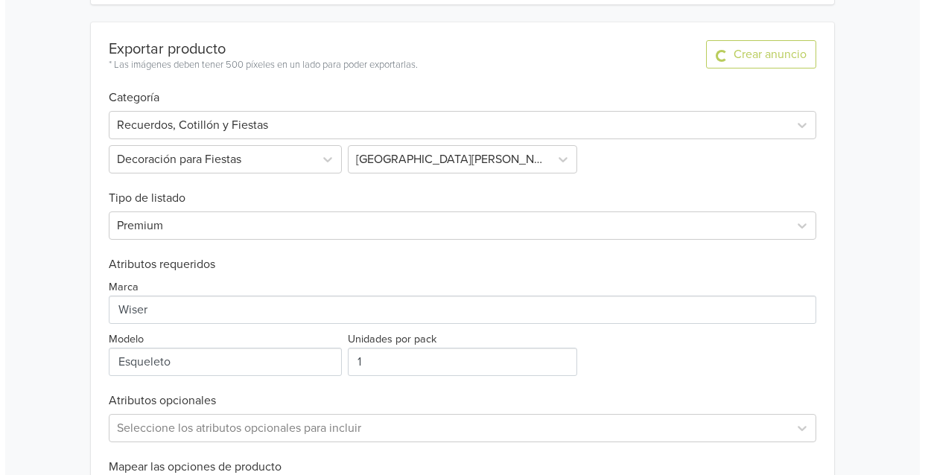
scroll to position [0, 0]
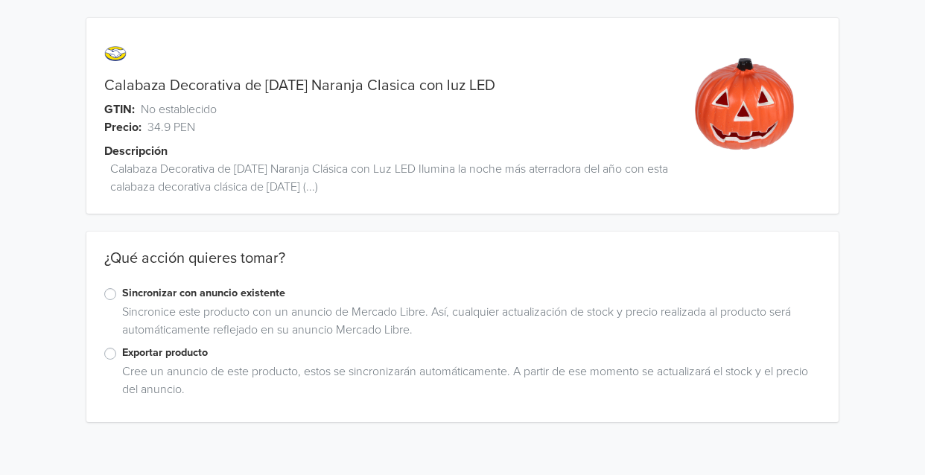
click at [122, 348] on label "Exportar producto" at bounding box center [471, 353] width 699 height 16
click at [0, 0] on input "Exportar producto" at bounding box center [0, 0] width 0 height 0
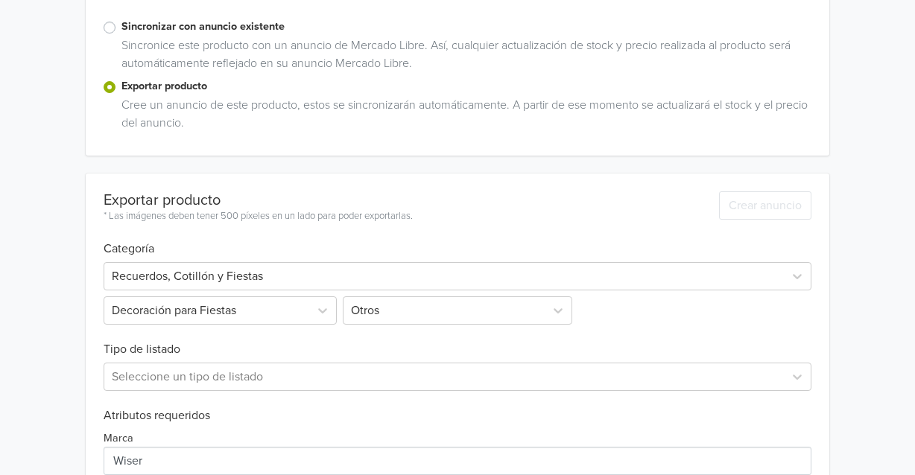
scroll to position [413, 0]
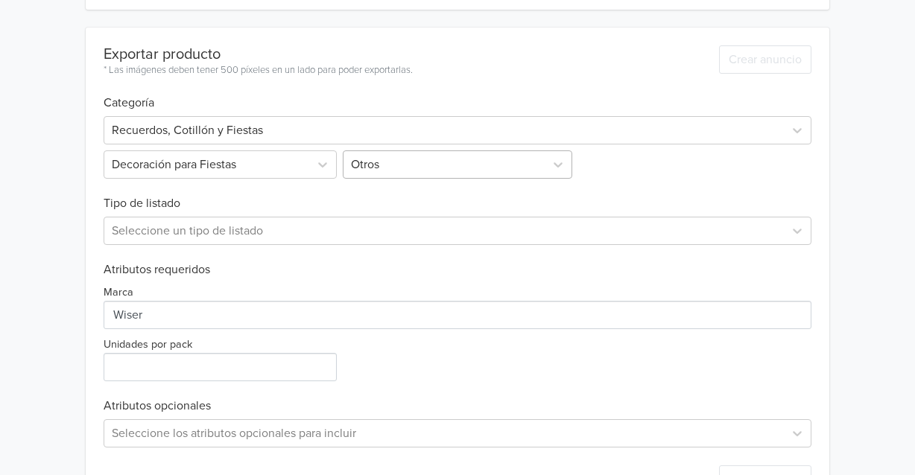
click at [390, 162] on div at bounding box center [444, 164] width 187 height 21
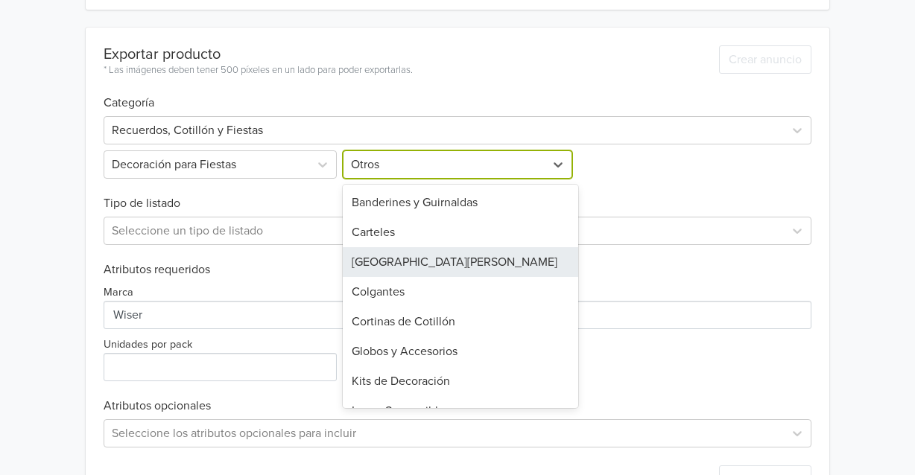
click at [401, 257] on div "[GEOGRAPHIC_DATA][PERSON_NAME]" at bounding box center [461, 262] width 236 height 30
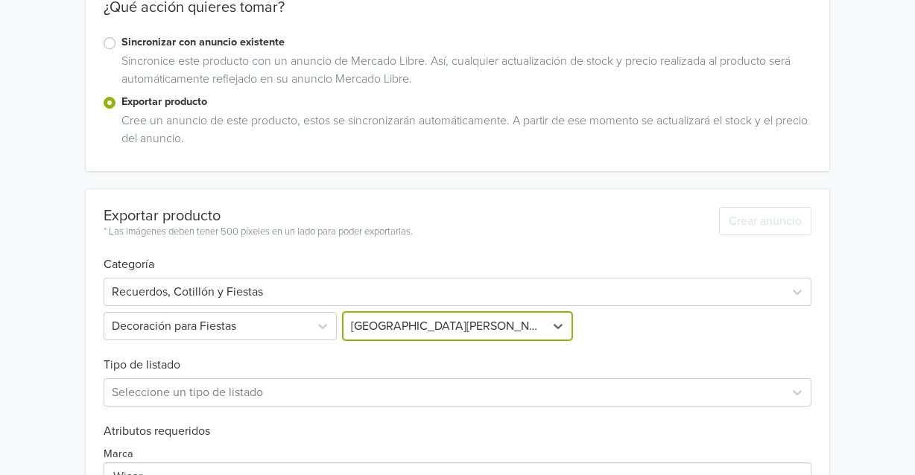
scroll to position [447, 0]
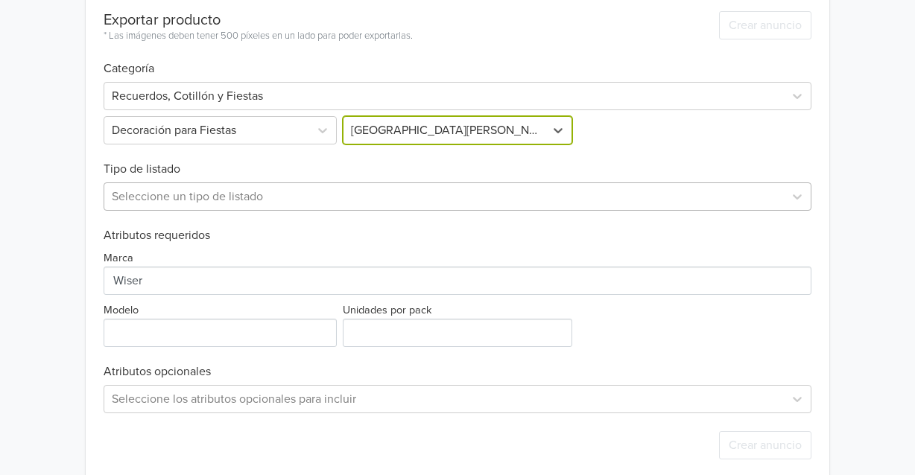
click at [193, 188] on div at bounding box center [444, 196] width 664 height 21
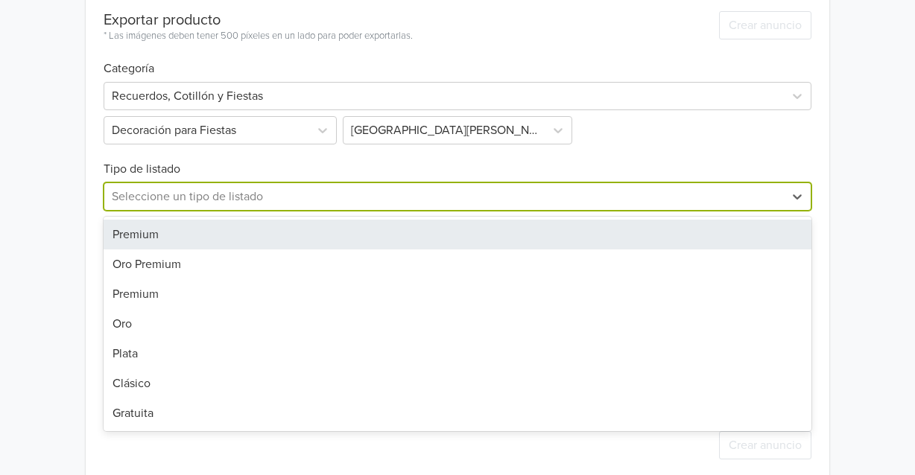
click at [165, 234] on div "Premium" at bounding box center [458, 235] width 708 height 30
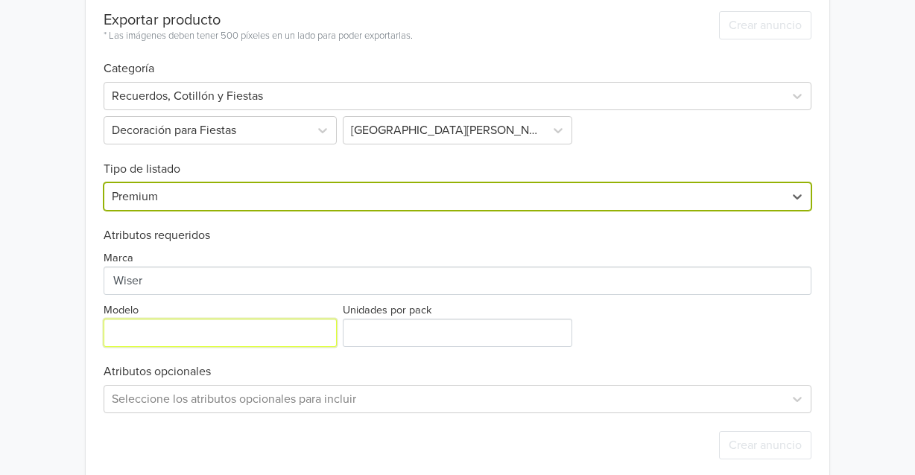
click at [209, 331] on input "Modelo" at bounding box center [220, 333] width 233 height 28
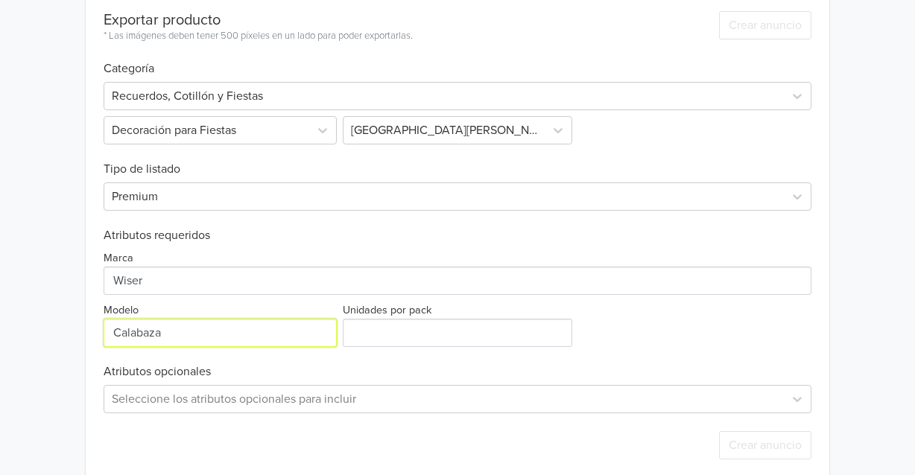
type input "Calabaza"
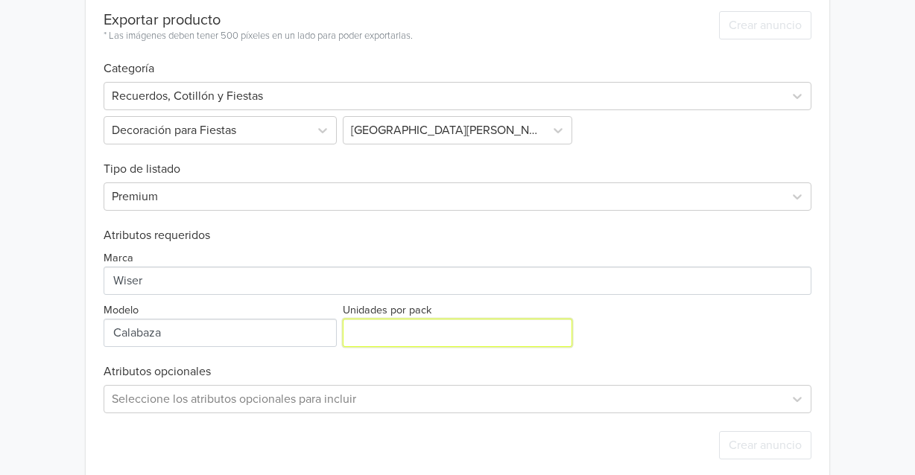
click at [427, 325] on input "Unidades por pack" at bounding box center [458, 333] width 230 height 28
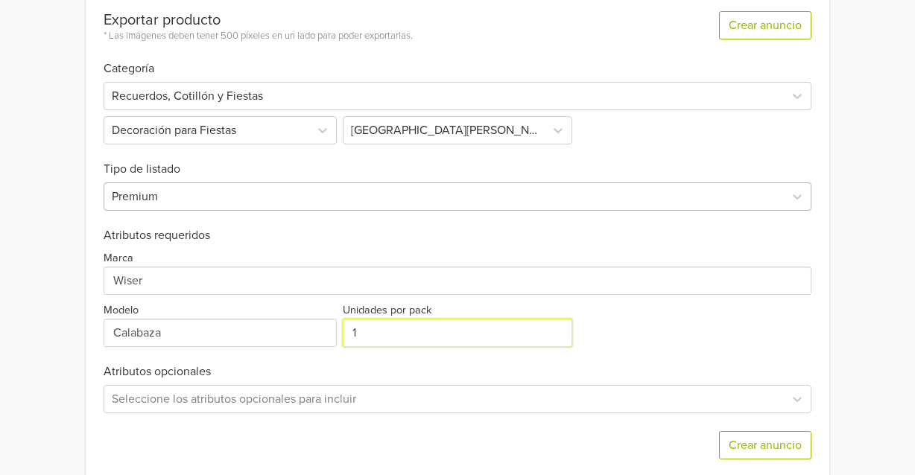
scroll to position [466, 0]
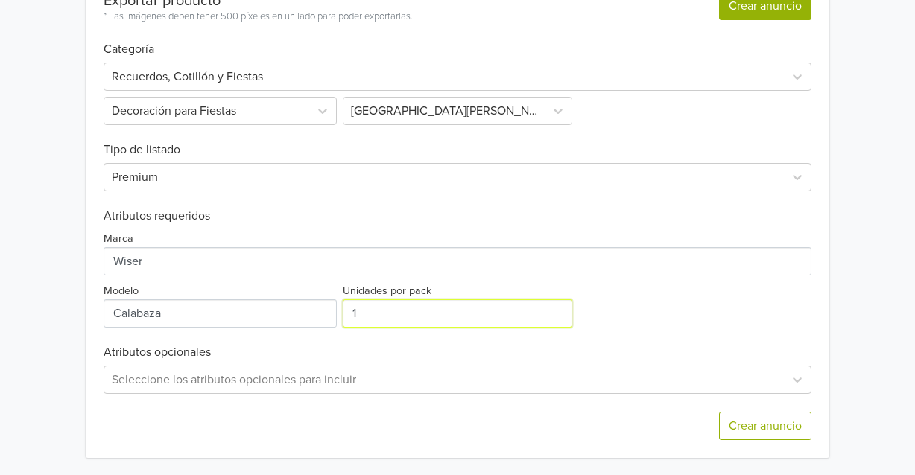
type input "1"
click at [750, 2] on button "Crear anuncio" at bounding box center [765, 6] width 92 height 28
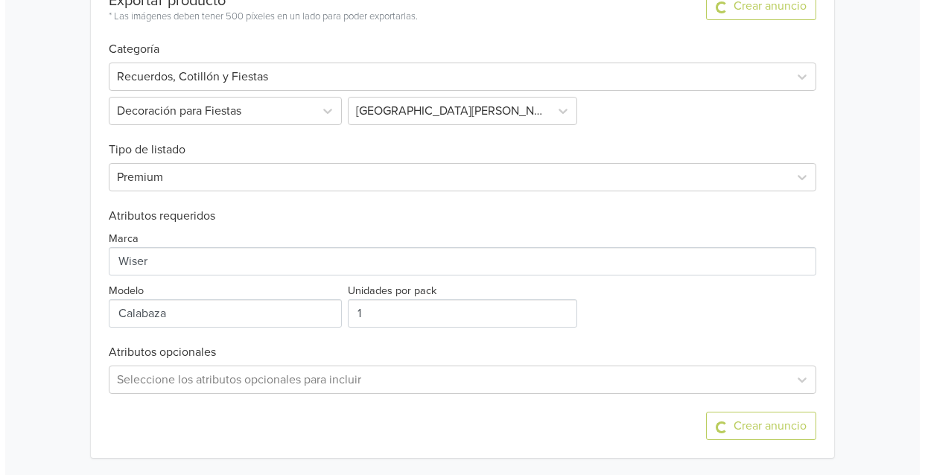
scroll to position [0, 0]
